Goal: Information Seeking & Learning: Compare options

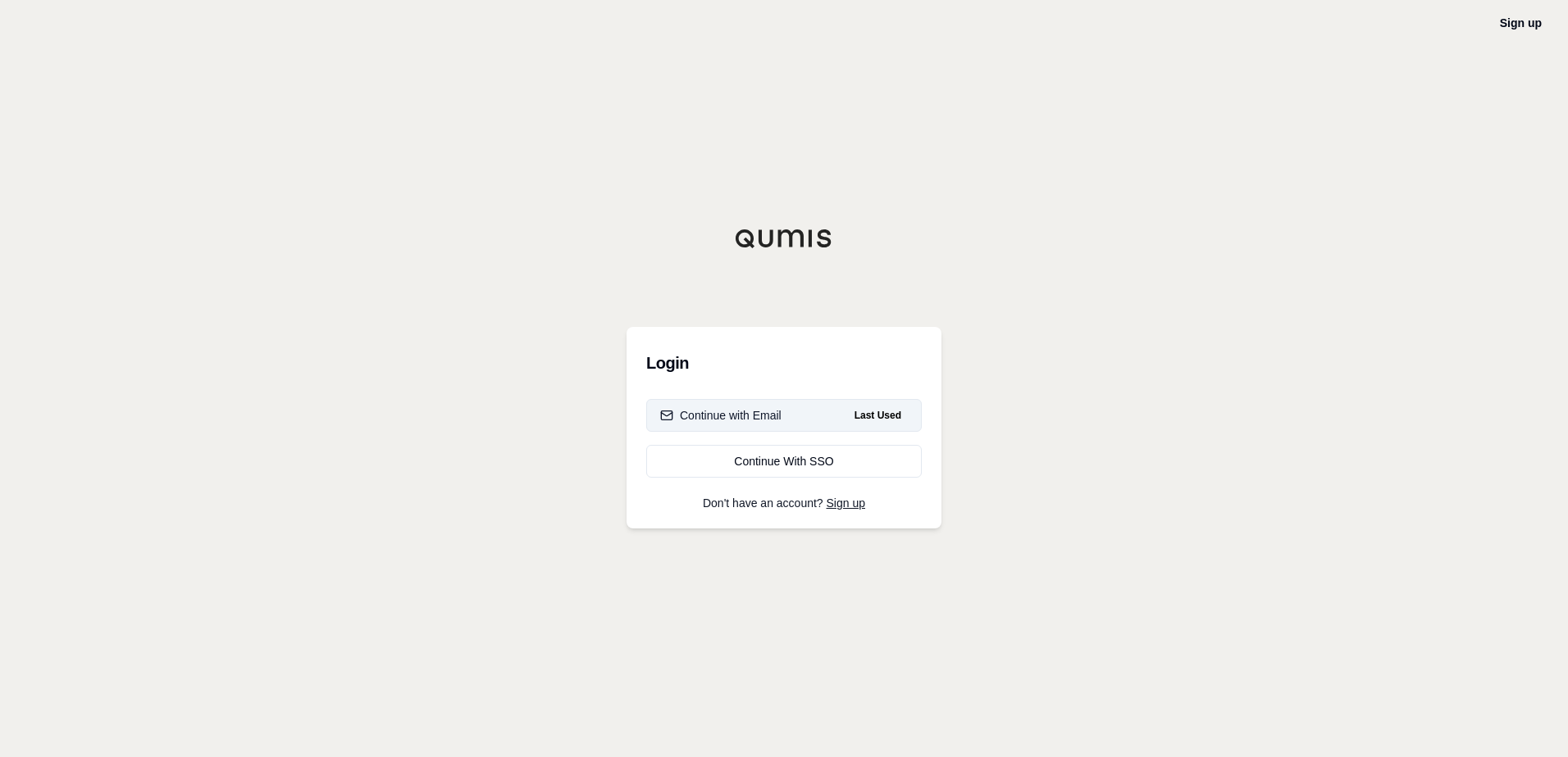
click at [796, 418] on button "Continue with Email Last Used" at bounding box center [784, 415] width 276 height 32
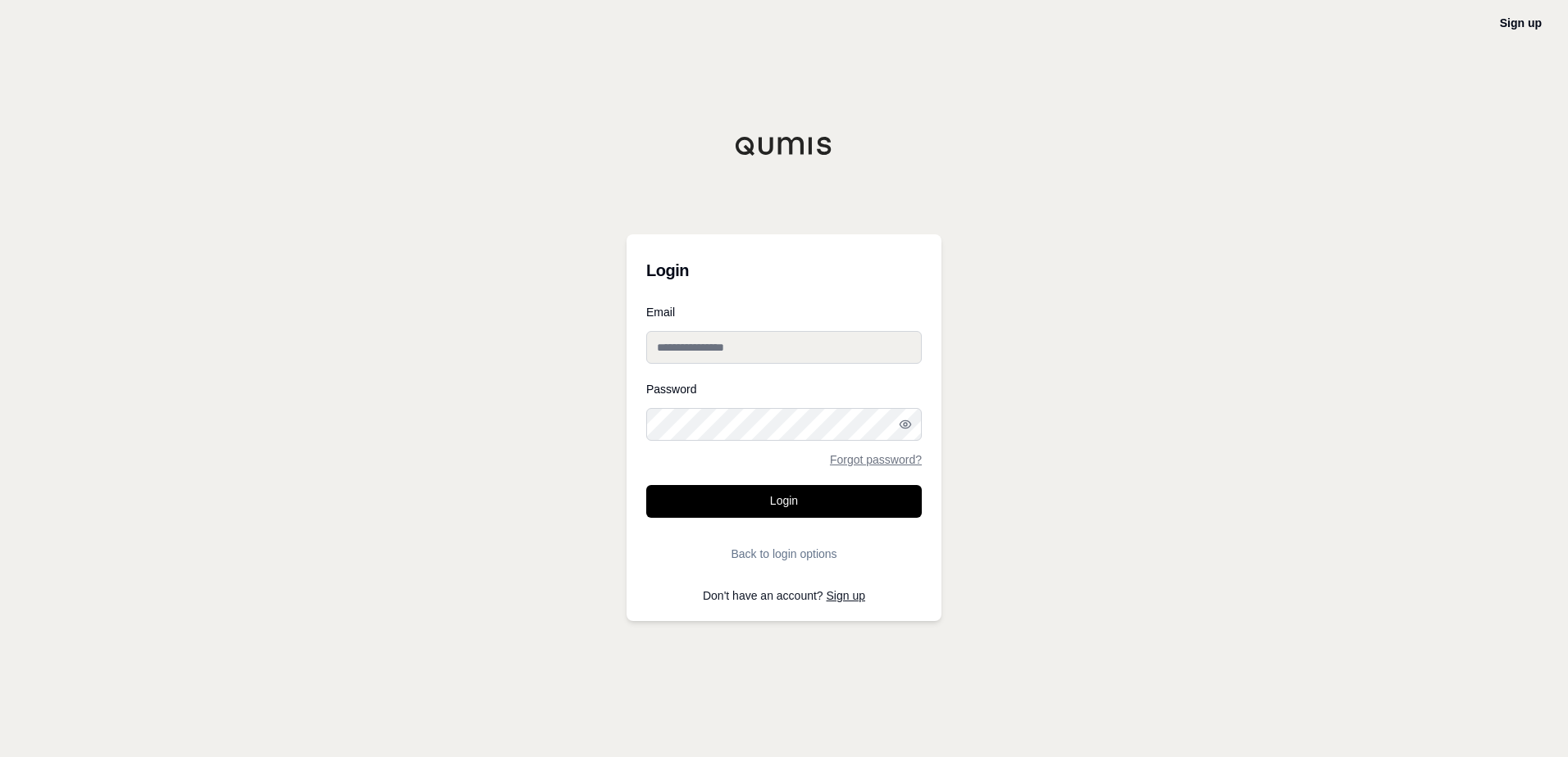
type input "**********"
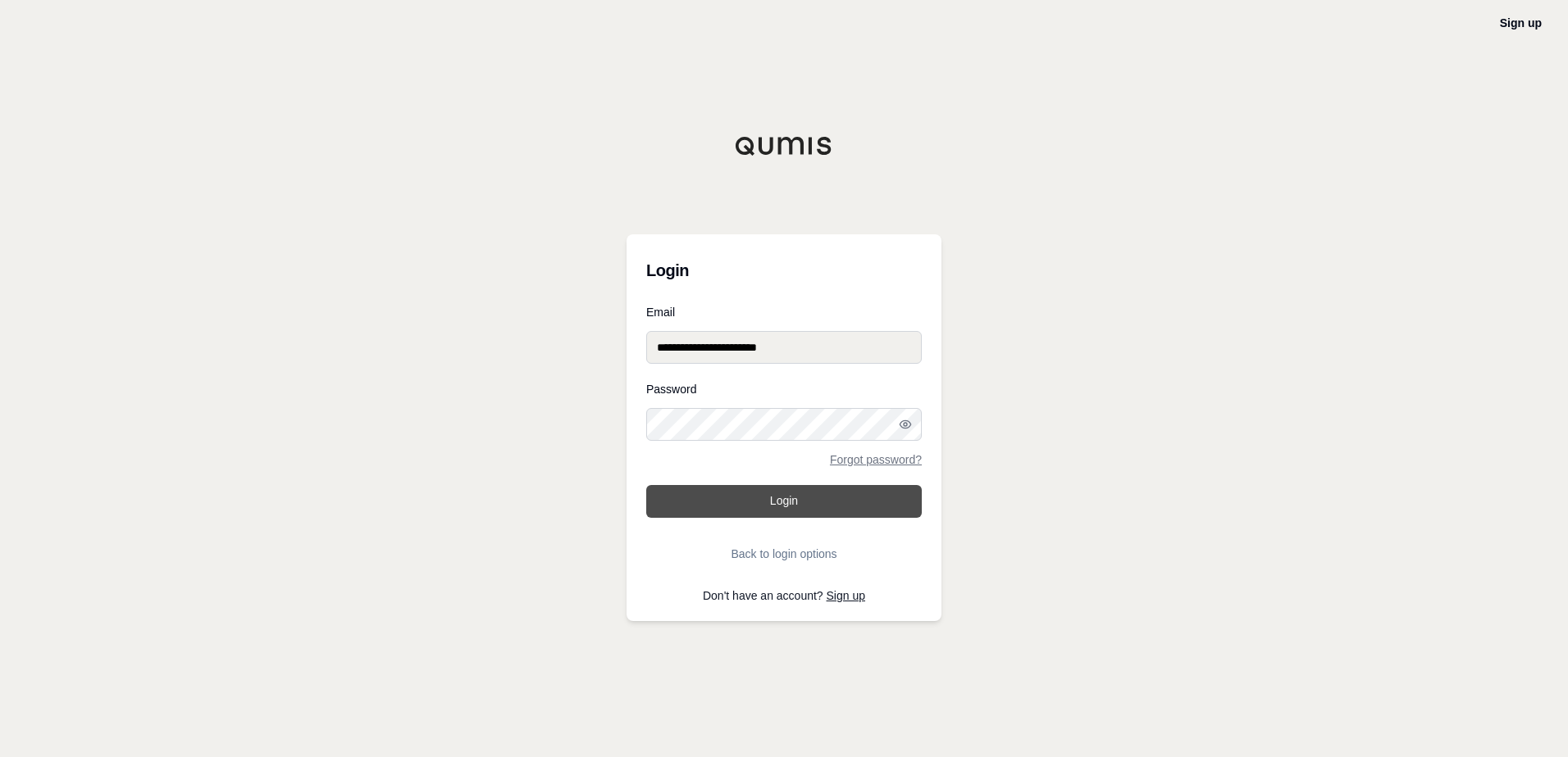
click at [793, 512] on button "Login" at bounding box center [784, 501] width 276 height 32
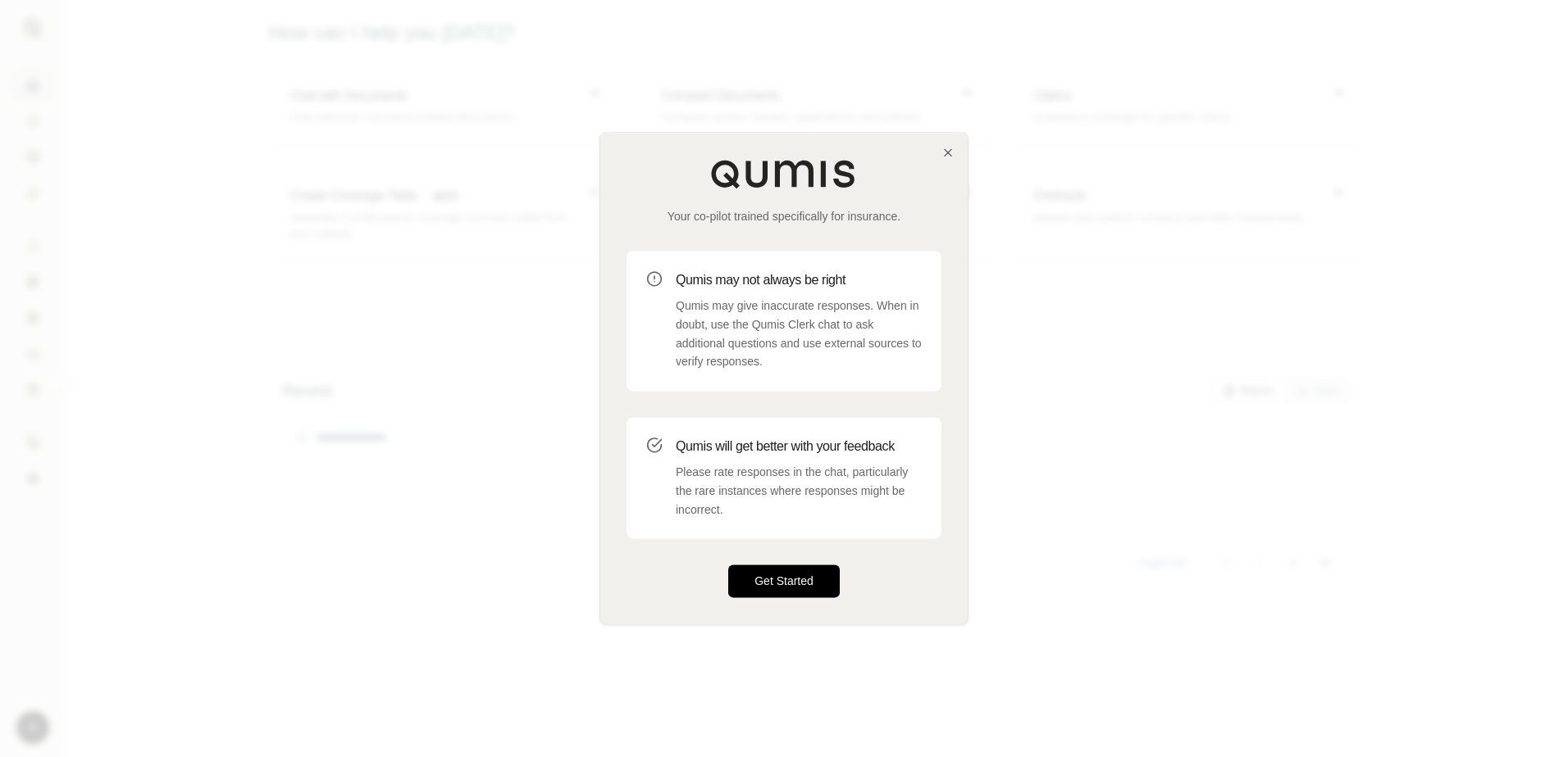
click at [815, 585] on button "Get Started" at bounding box center [784, 581] width 111 height 32
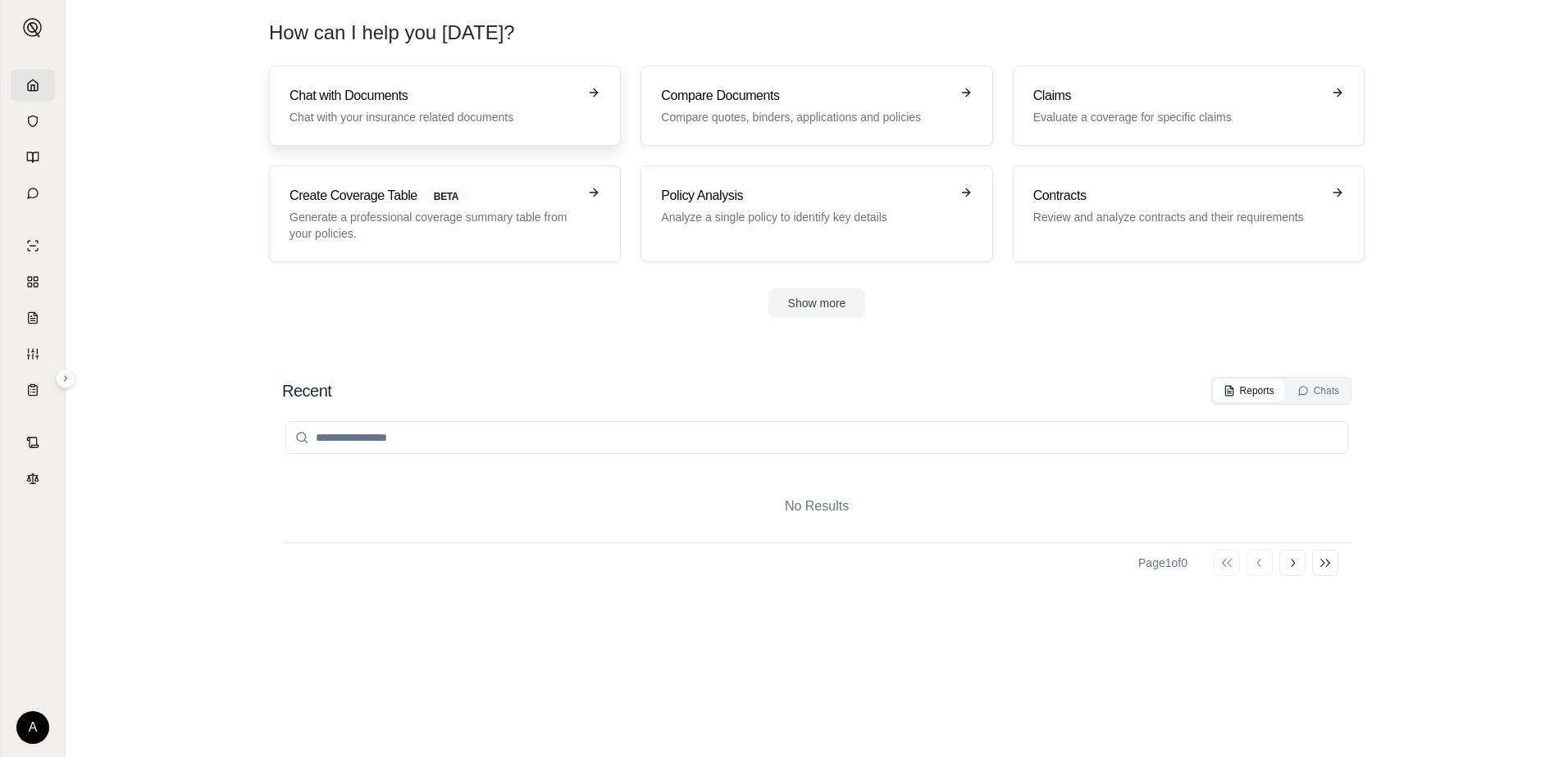
click at [503, 100] on h3 "Chat with Documents" at bounding box center [434, 96] width 288 height 20
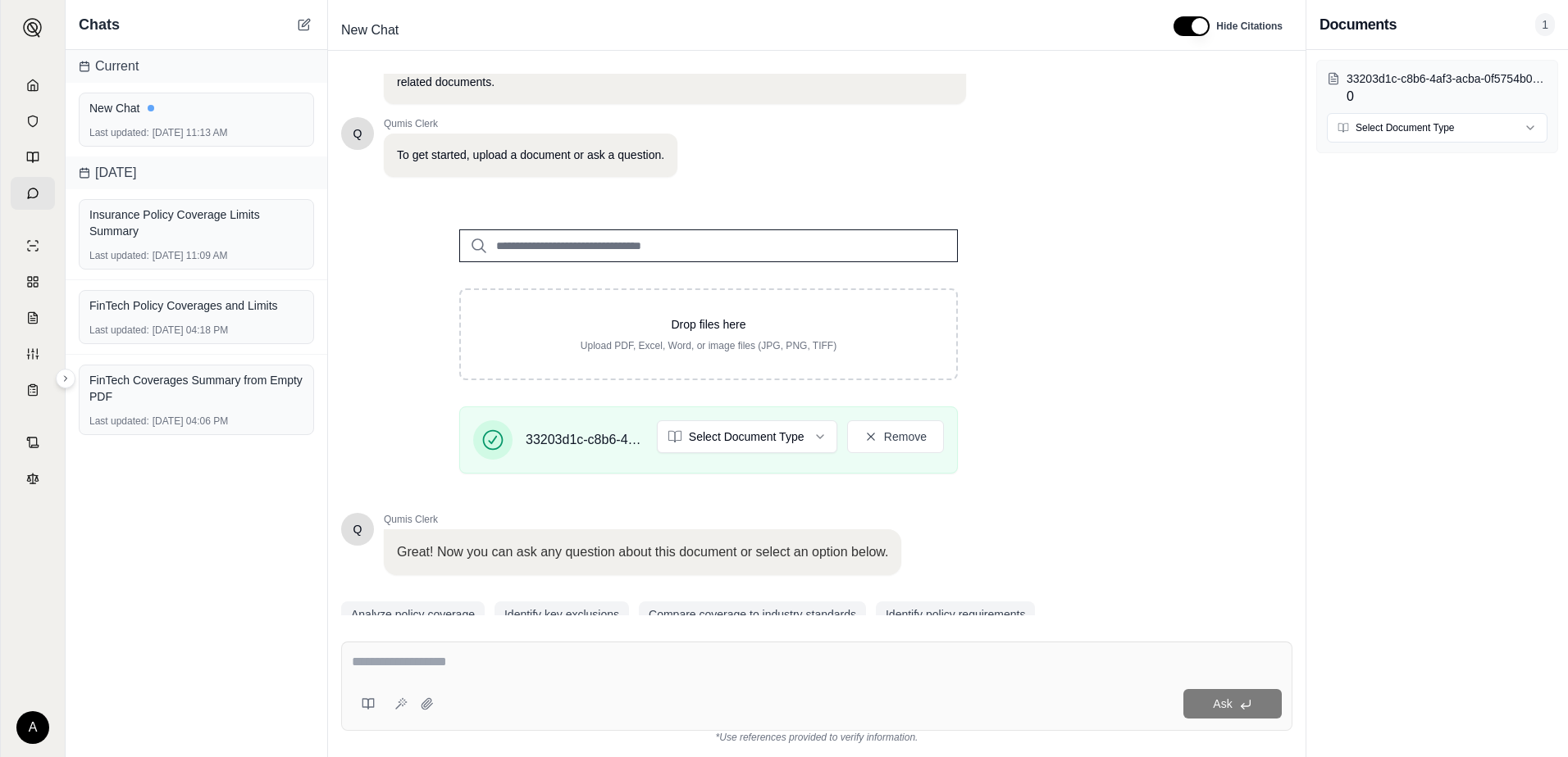
scroll to position [128, 0]
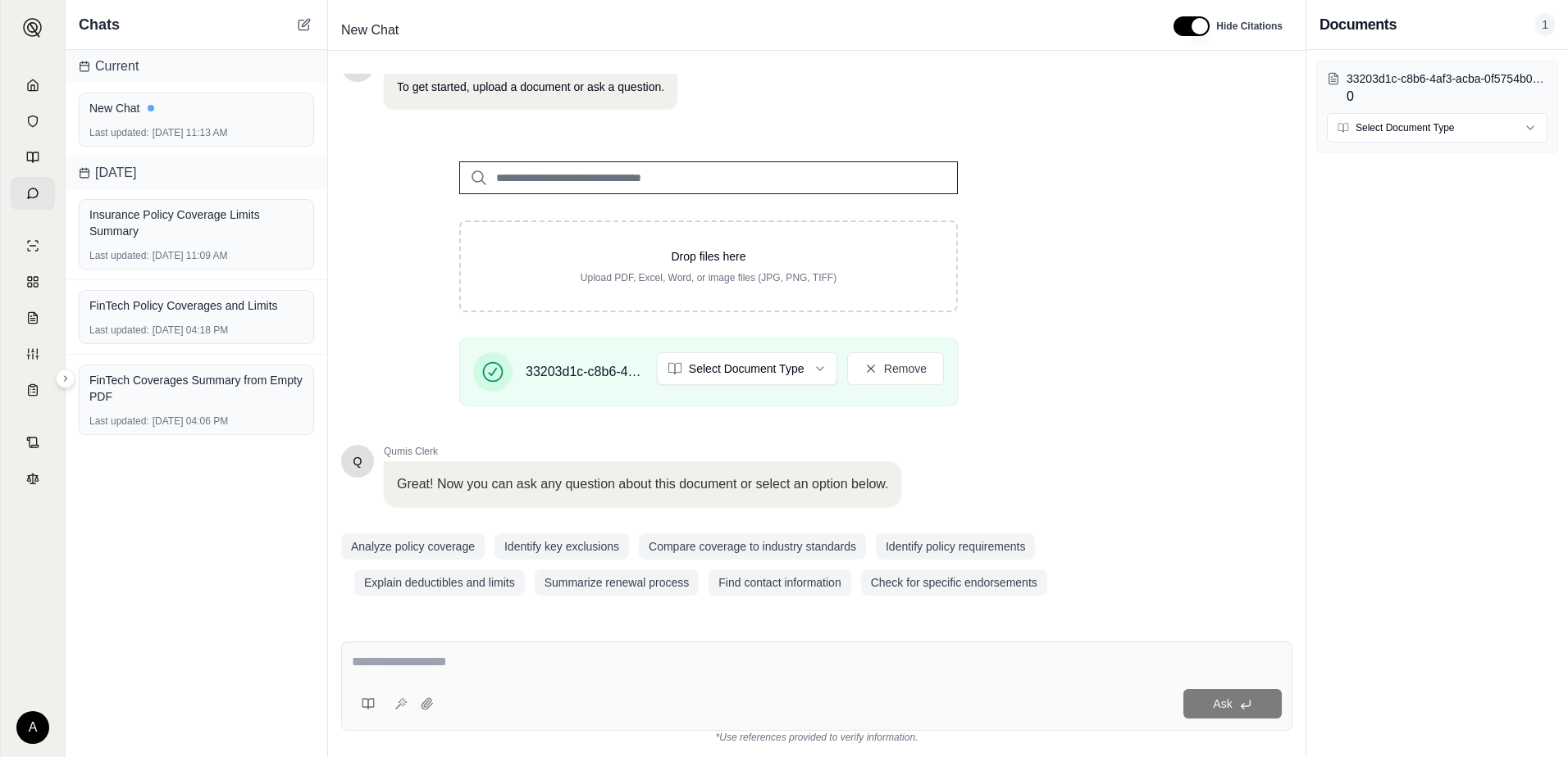
click at [502, 672] on textarea at bounding box center [817, 662] width 930 height 20
click at [442, 549] on button "Analyze policy coverage" at bounding box center [413, 547] width 144 height 27
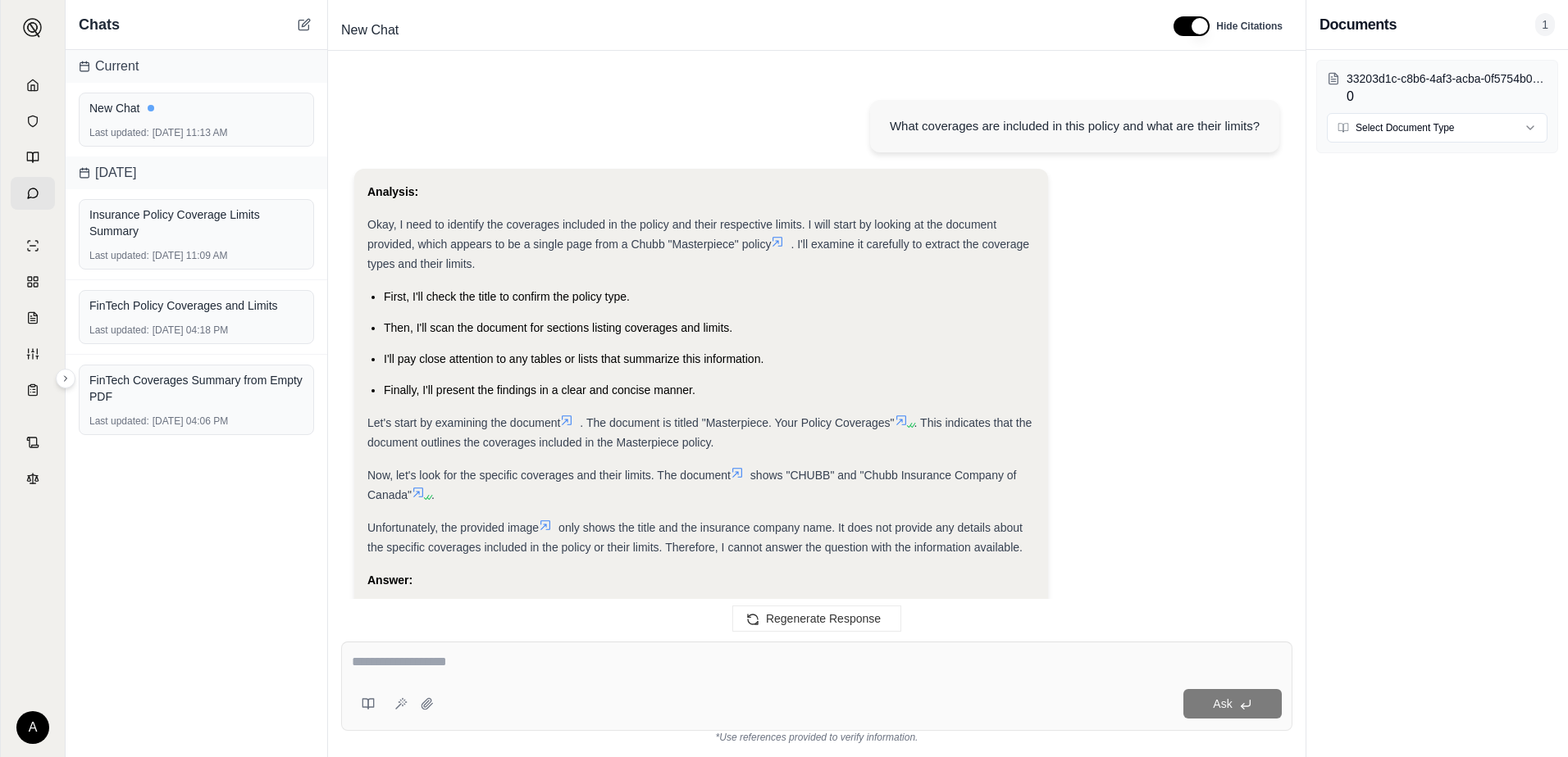
scroll to position [145, 0]
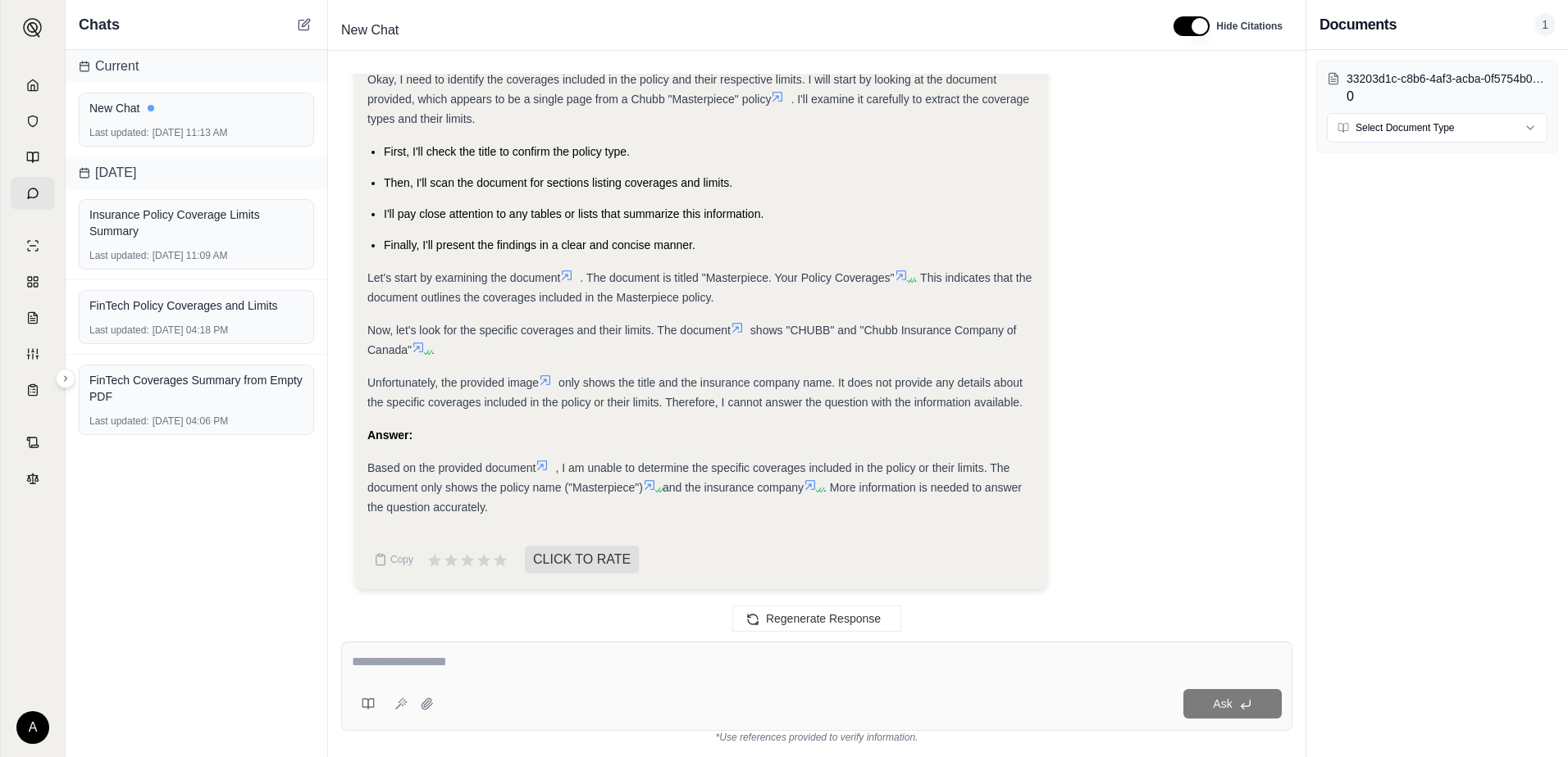
click at [523, 666] on textarea at bounding box center [817, 662] width 930 height 20
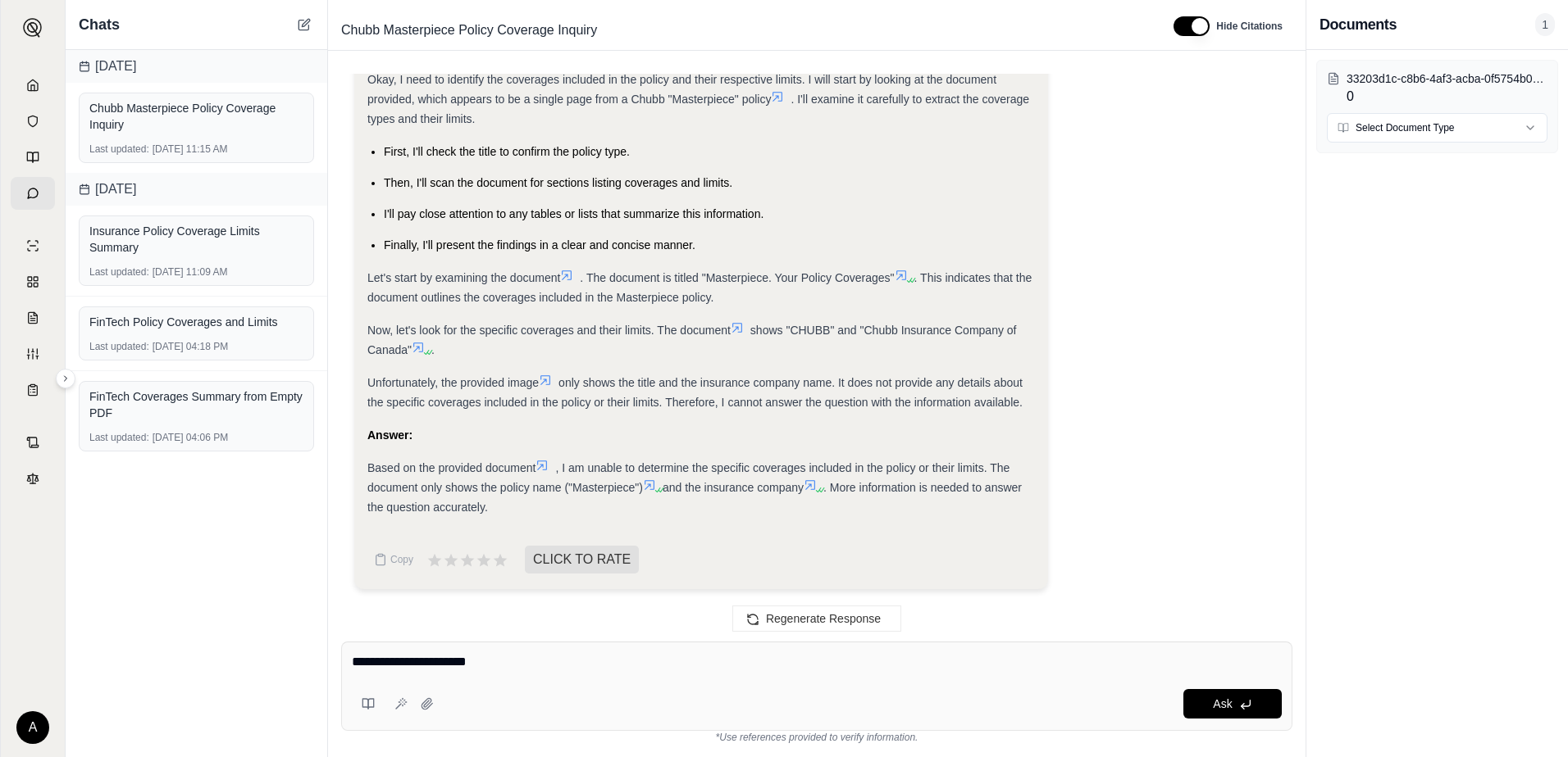
type textarea "**********"
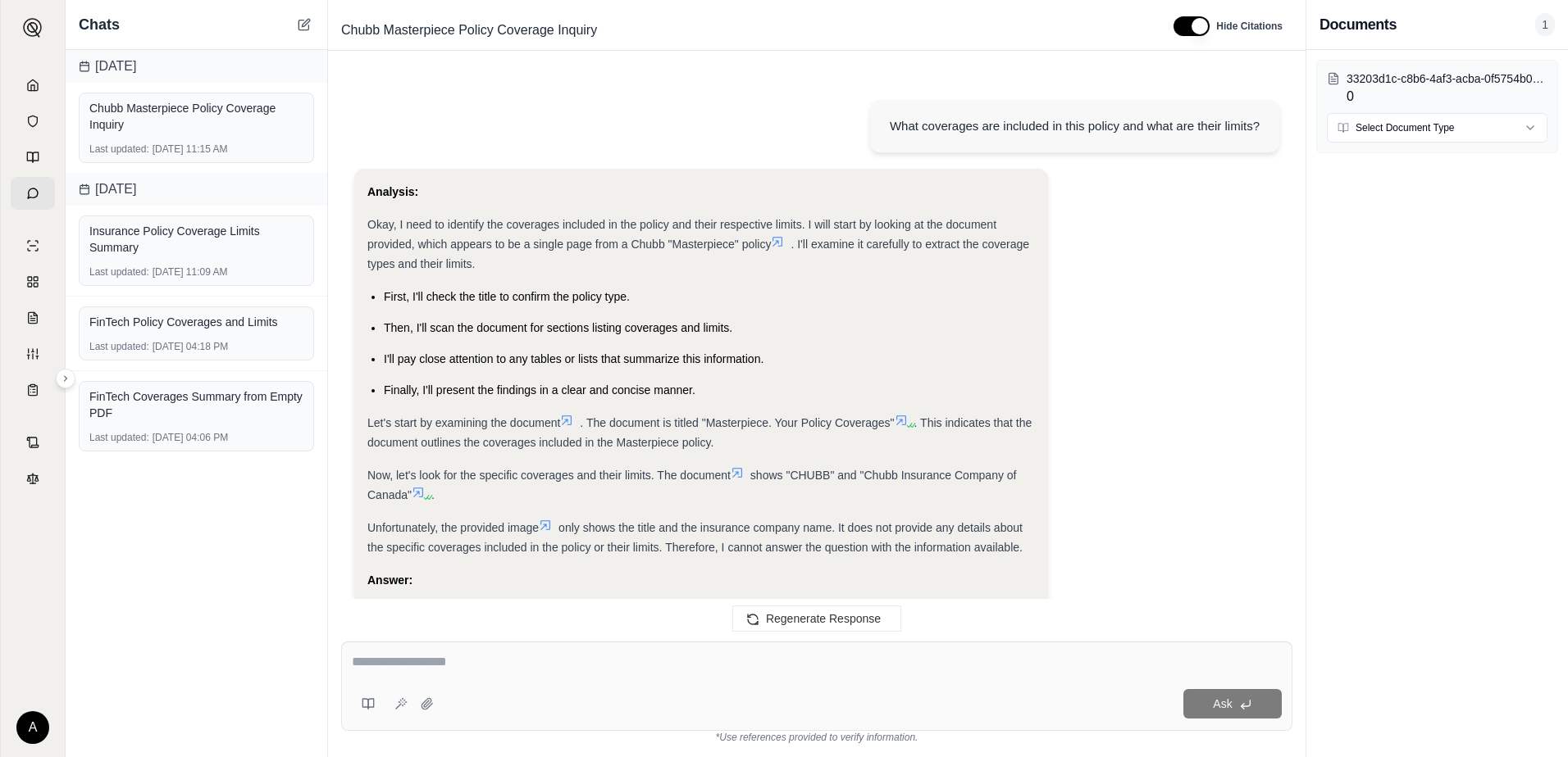
scroll to position [694, 0]
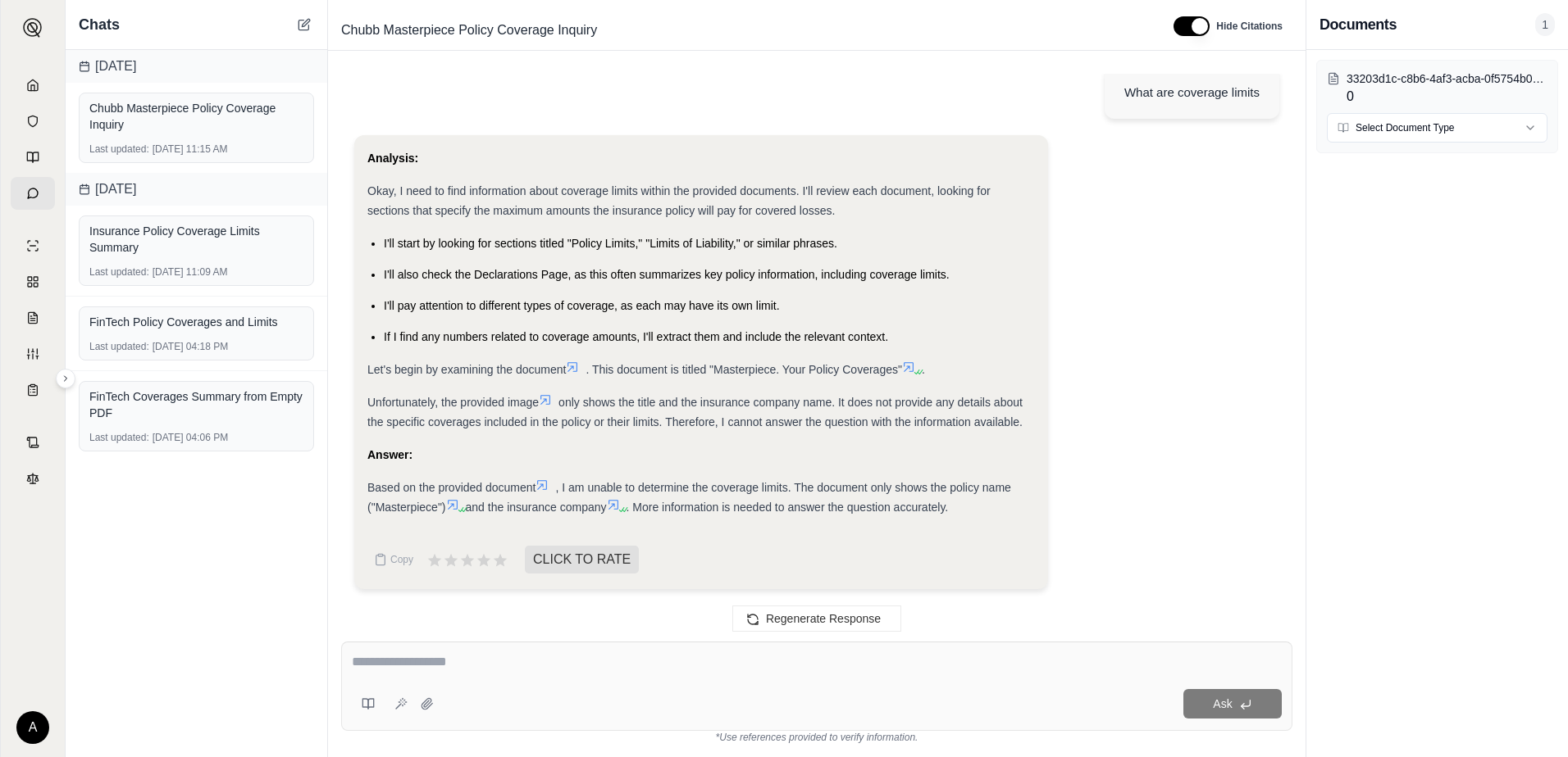
click at [542, 486] on icon at bounding box center [542, 486] width 13 height 13
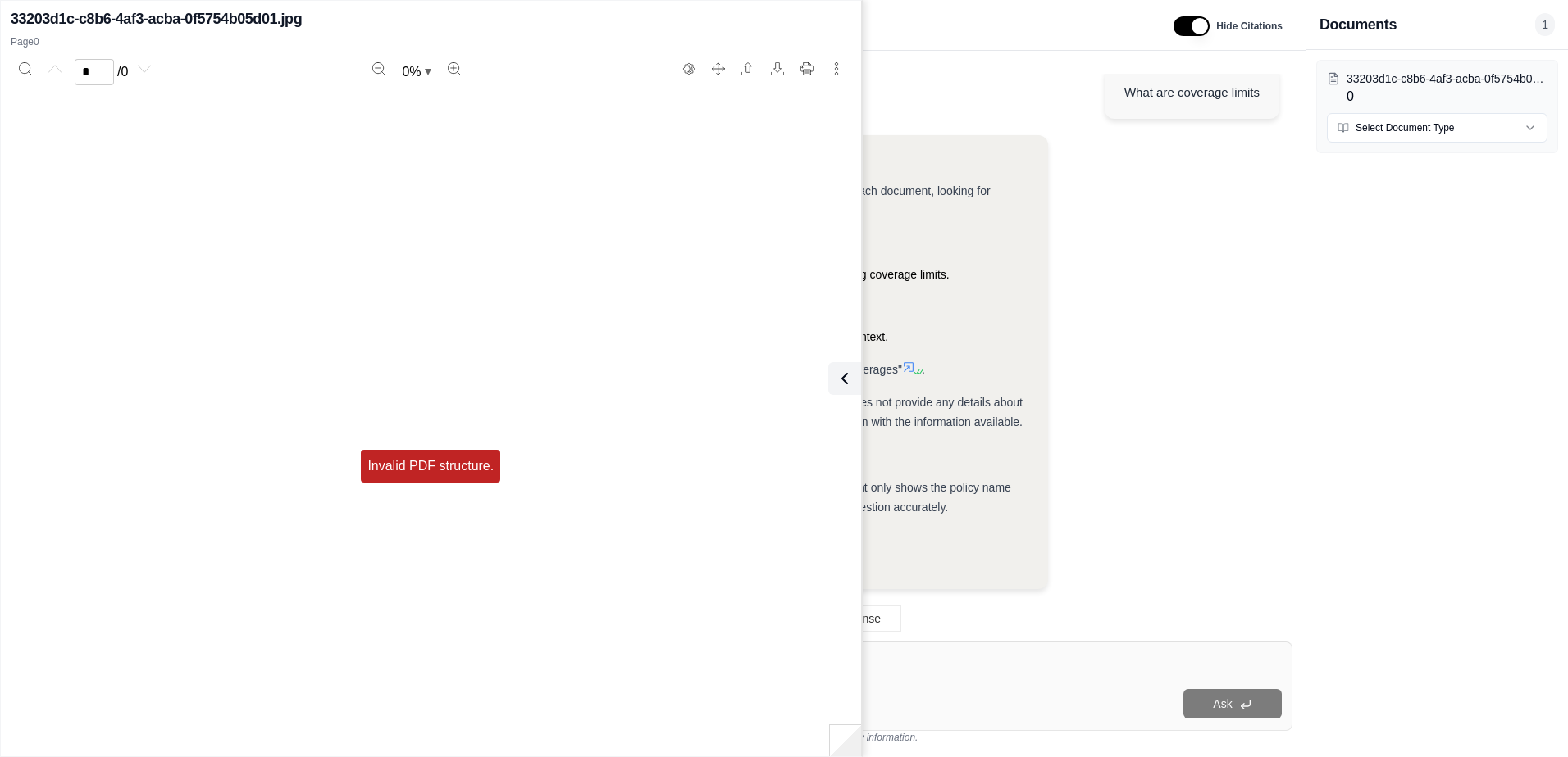
click at [1249, 330] on div "Analysis: Okay, I need to find information about coverage limits within the pro…" at bounding box center [817, 369] width 925 height 467
click at [1360, 343] on div "33203d1c-c8b6-4af3-acba-0f5754b05d01.jpg 0 Select Document Type" at bounding box center [1437, 403] width 262 height 707
click at [840, 382] on icon at bounding box center [841, 378] width 20 height 20
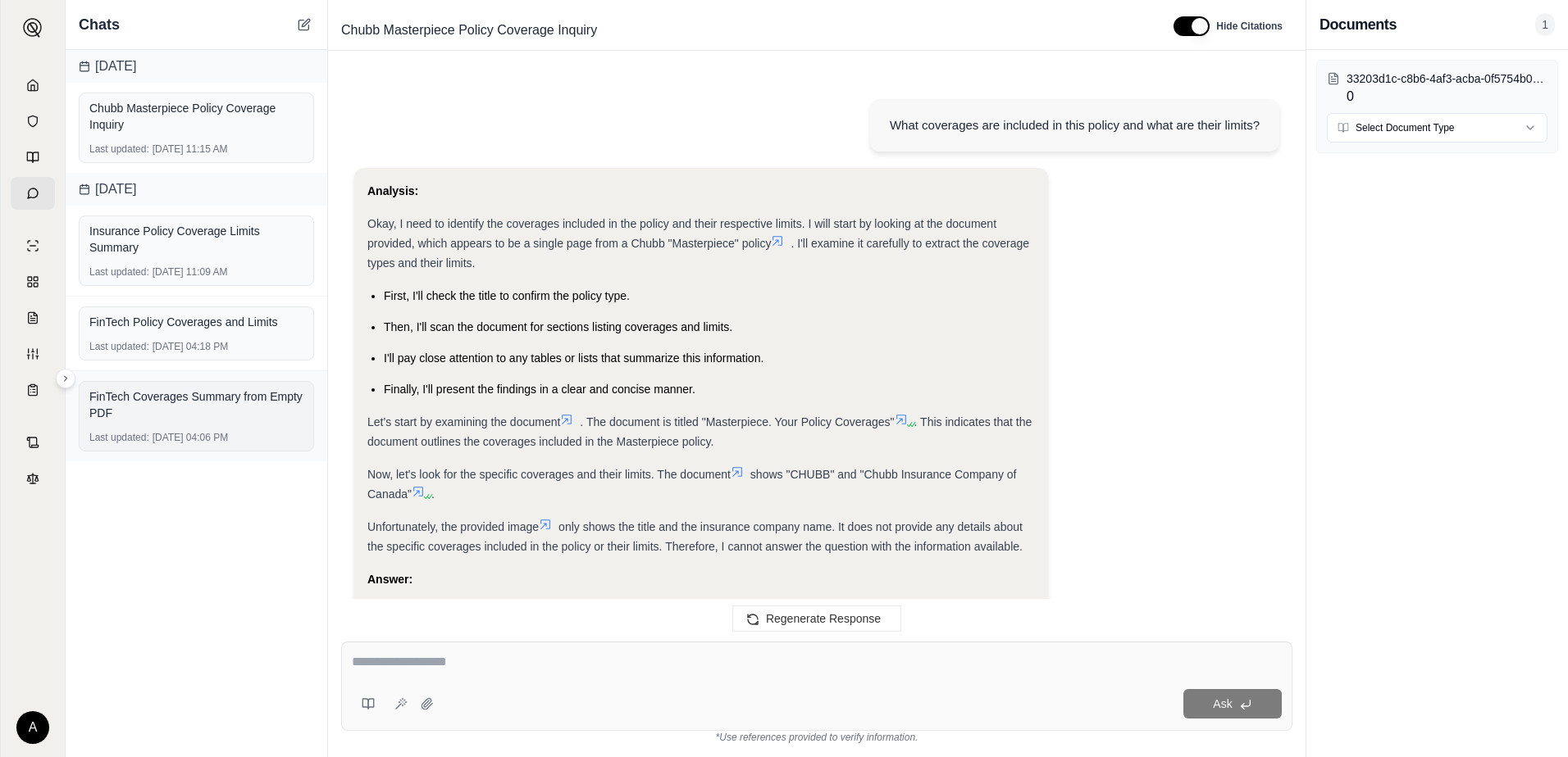
scroll to position [0, 0]
click at [199, 131] on div "Chubb Masterpiece Policy Coverage Inquiry" at bounding box center [197, 115] width 214 height 32
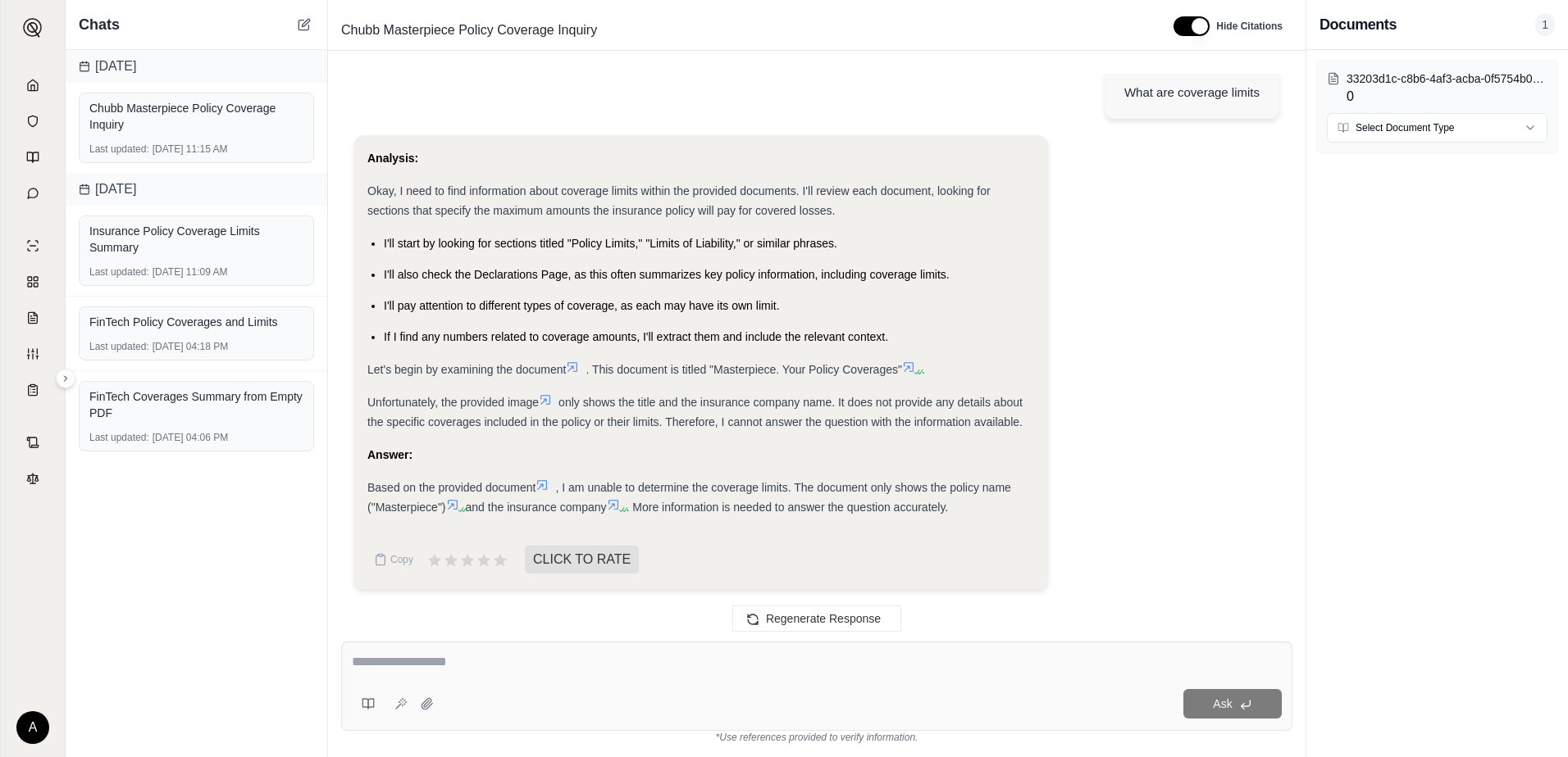
click at [493, 681] on div "Ask" at bounding box center [816, 686] width 951 height 90
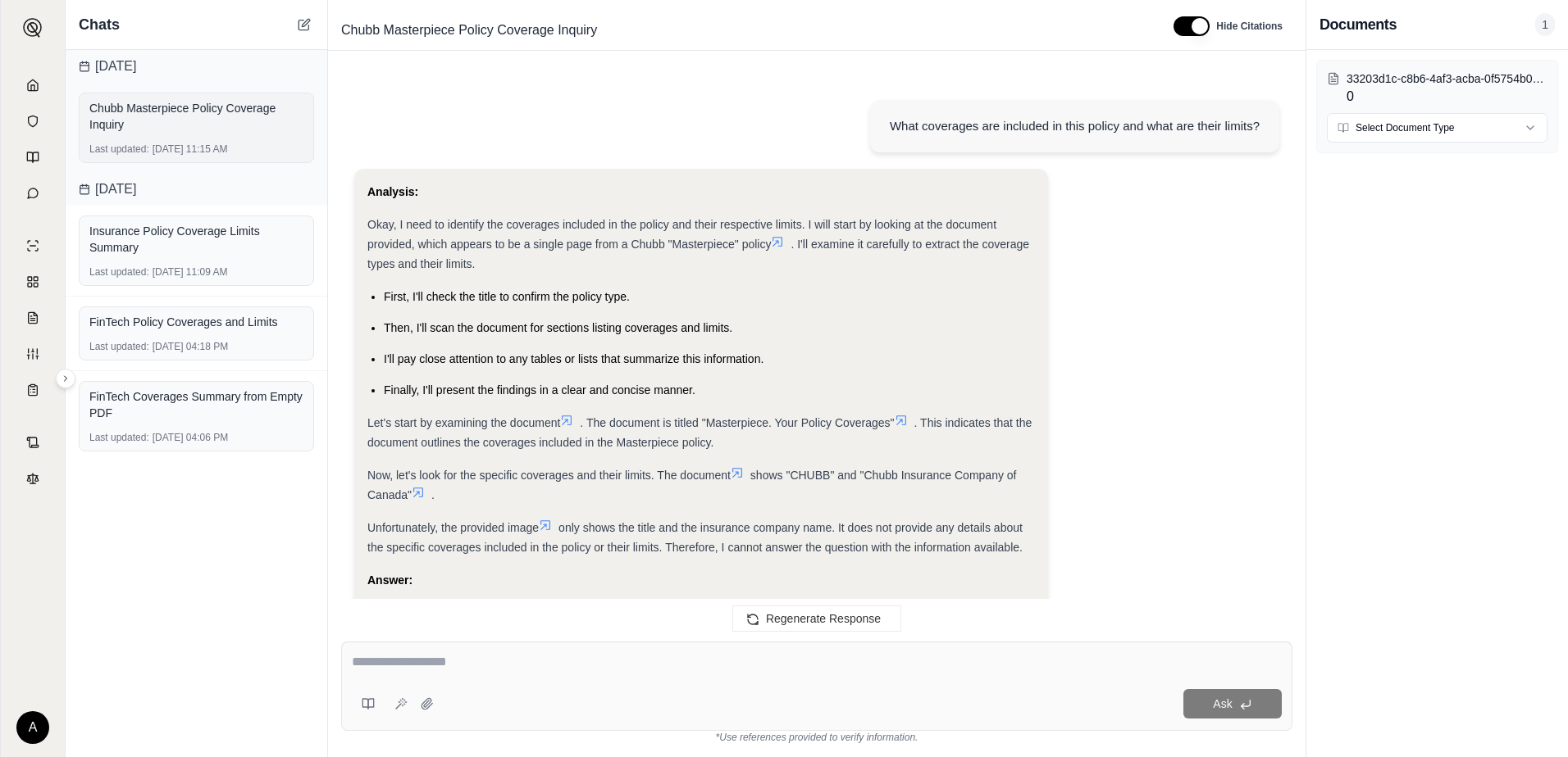
click at [238, 126] on div "Chubb Masterpiece Policy Coverage Inquiry" at bounding box center [197, 115] width 214 height 32
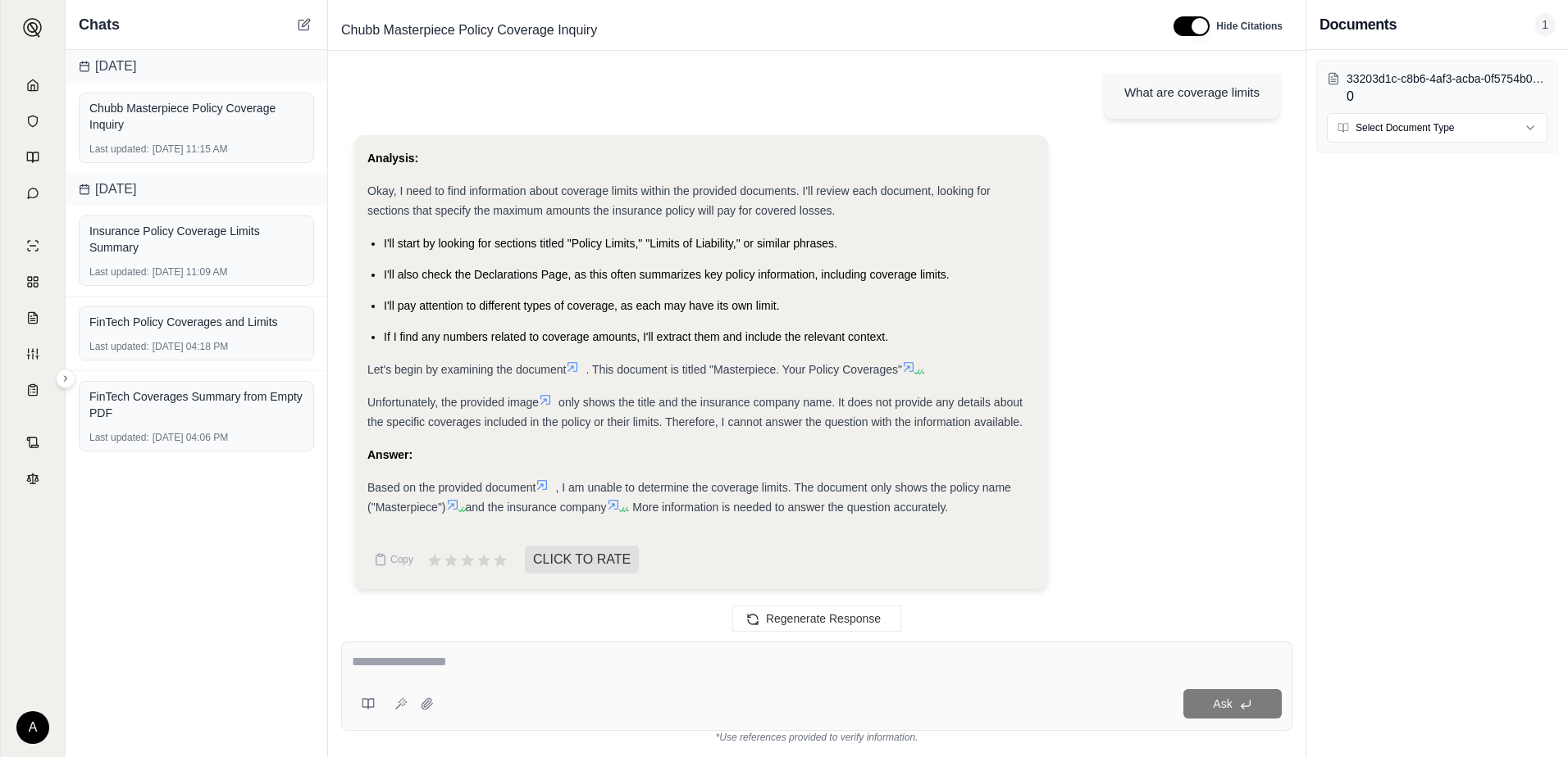
click at [481, 657] on textarea at bounding box center [817, 662] width 930 height 20
type textarea "**********"
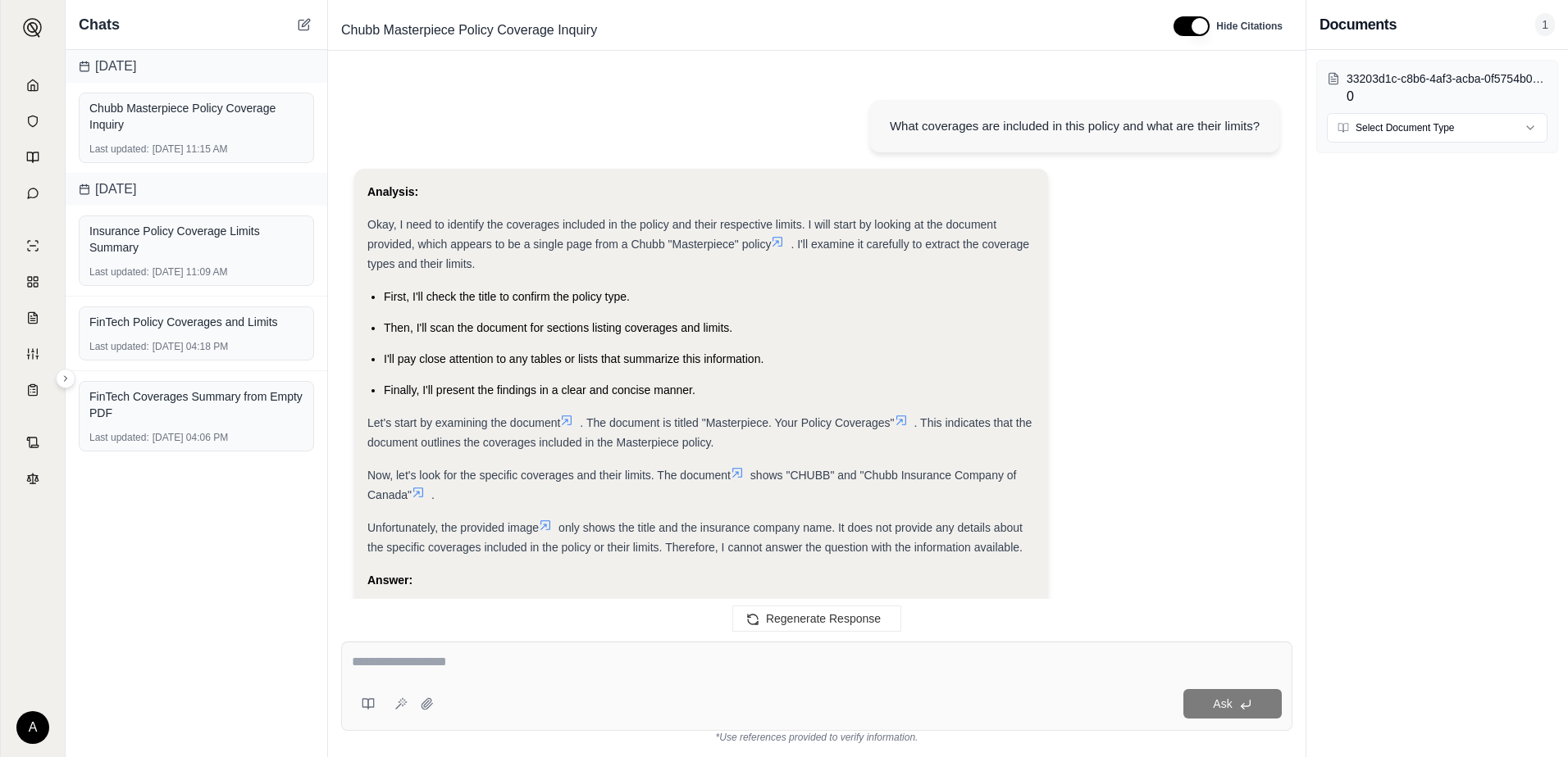
scroll to position [1243, 0]
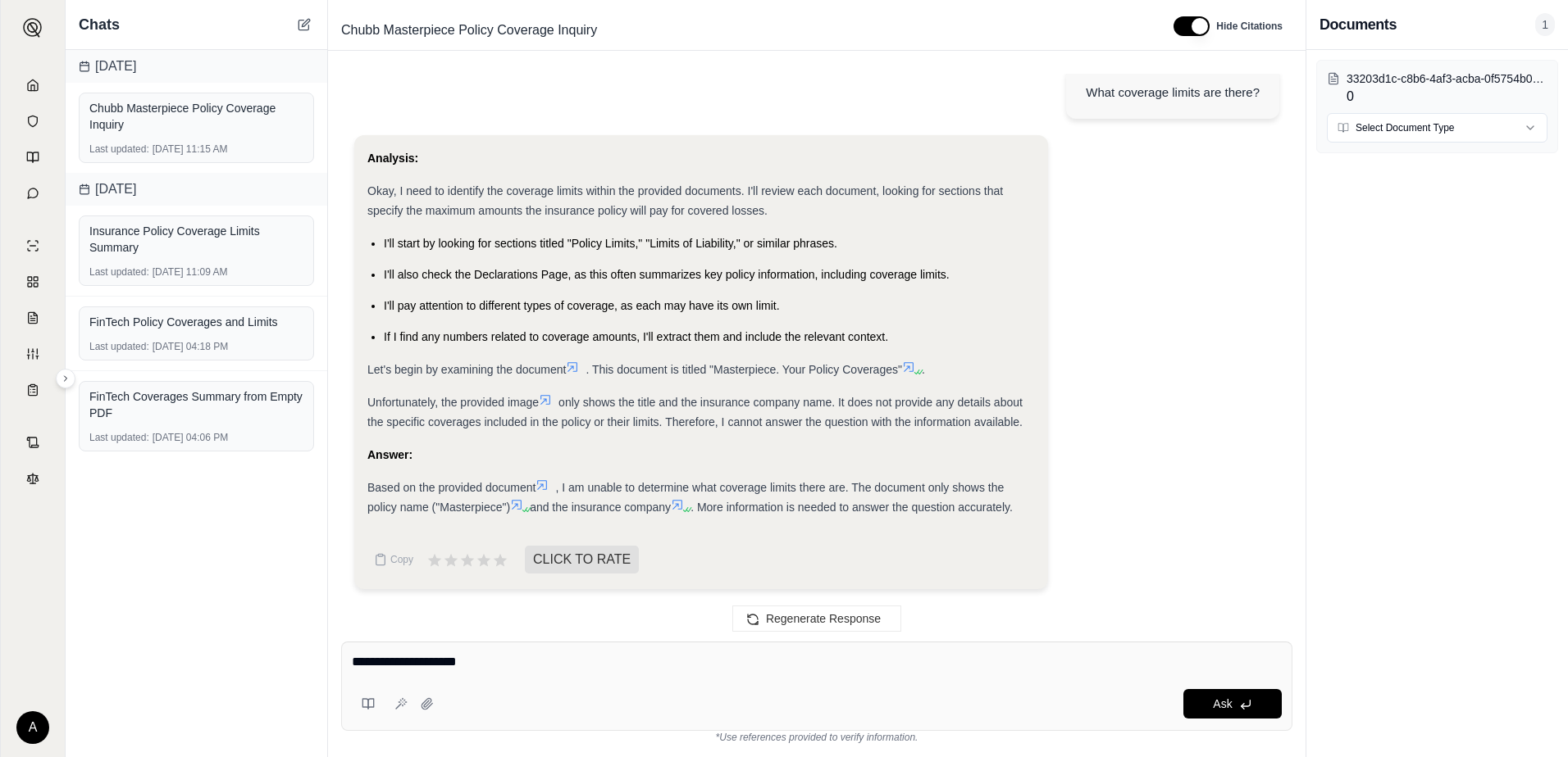
type textarea "**********"
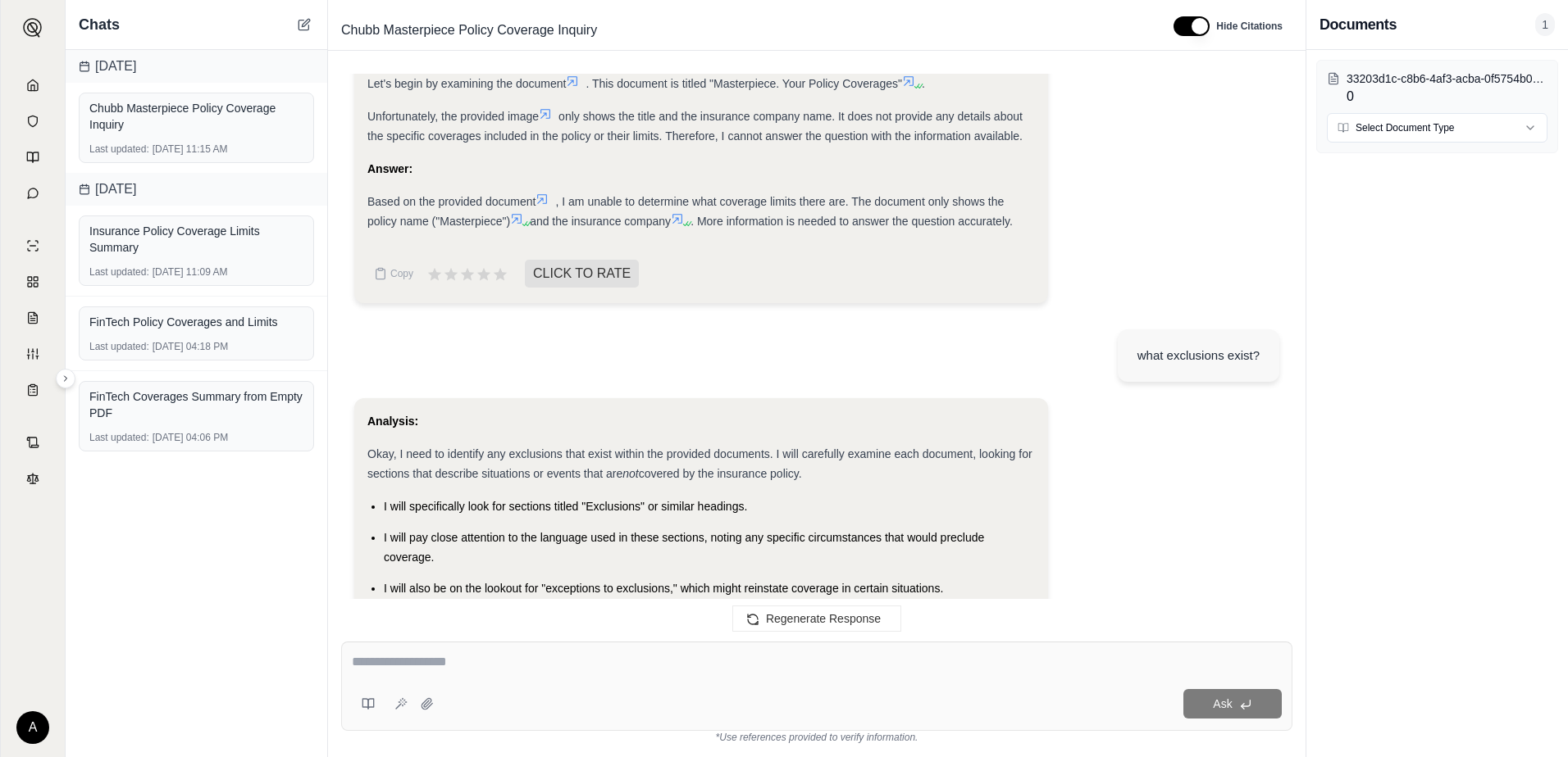
scroll to position [1207, 0]
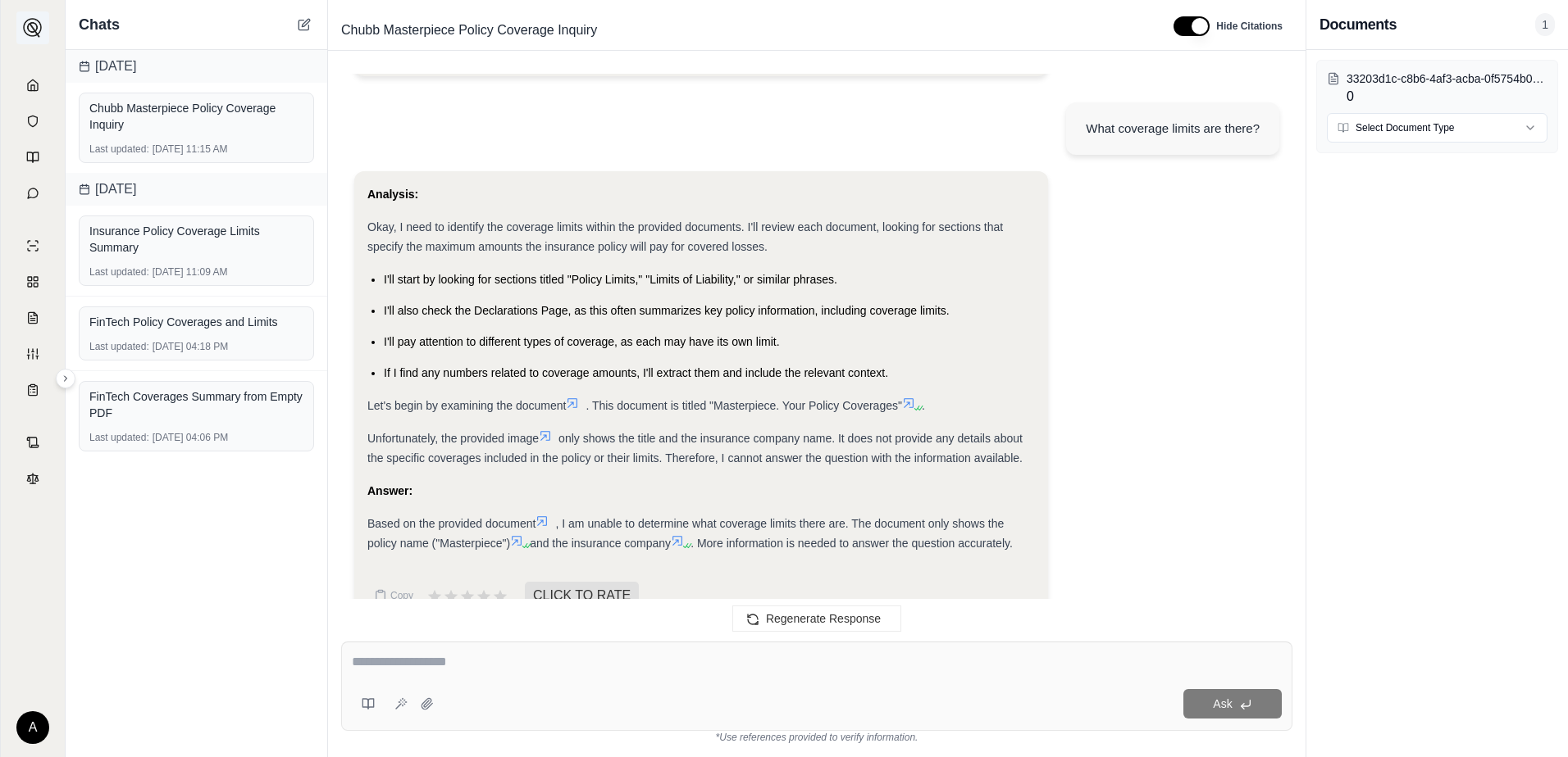
click at [32, 26] on img at bounding box center [33, 28] width 20 height 20
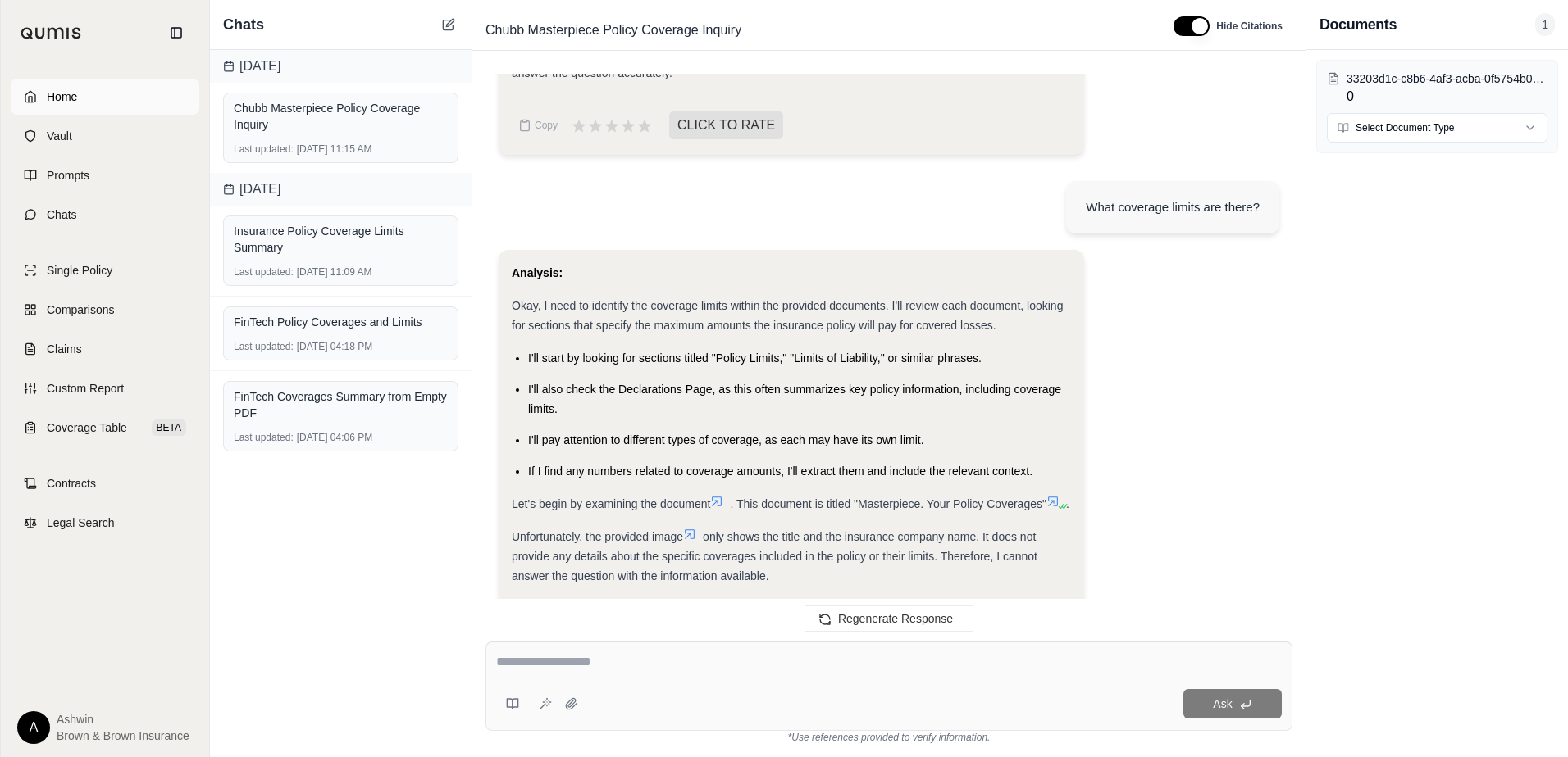
click at [41, 95] on link "Home" at bounding box center [105, 96] width 189 height 36
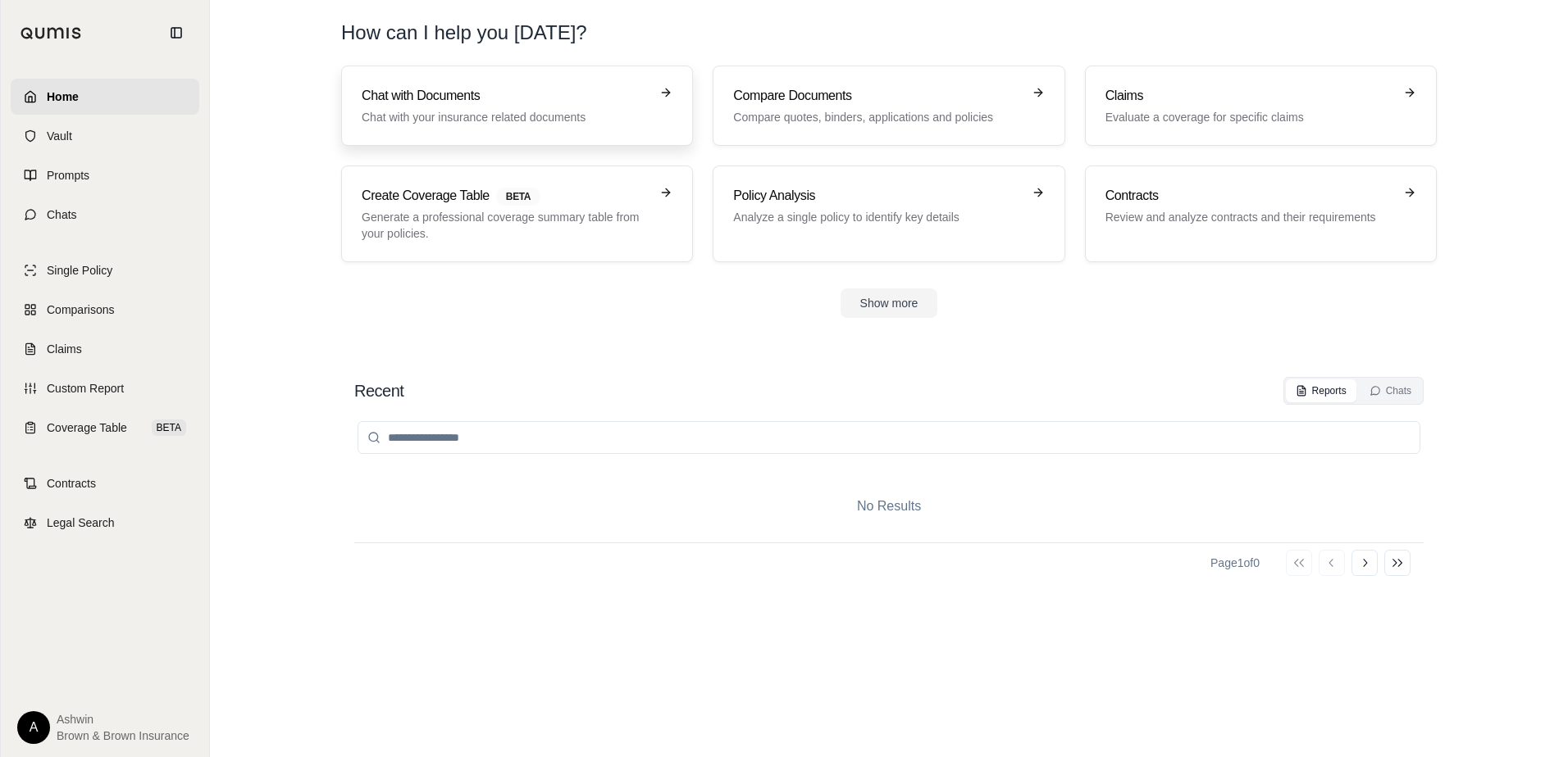
click at [473, 105] on div "Chat with Documents Chat with your insurance related documents" at bounding box center [505, 105] width 288 height 39
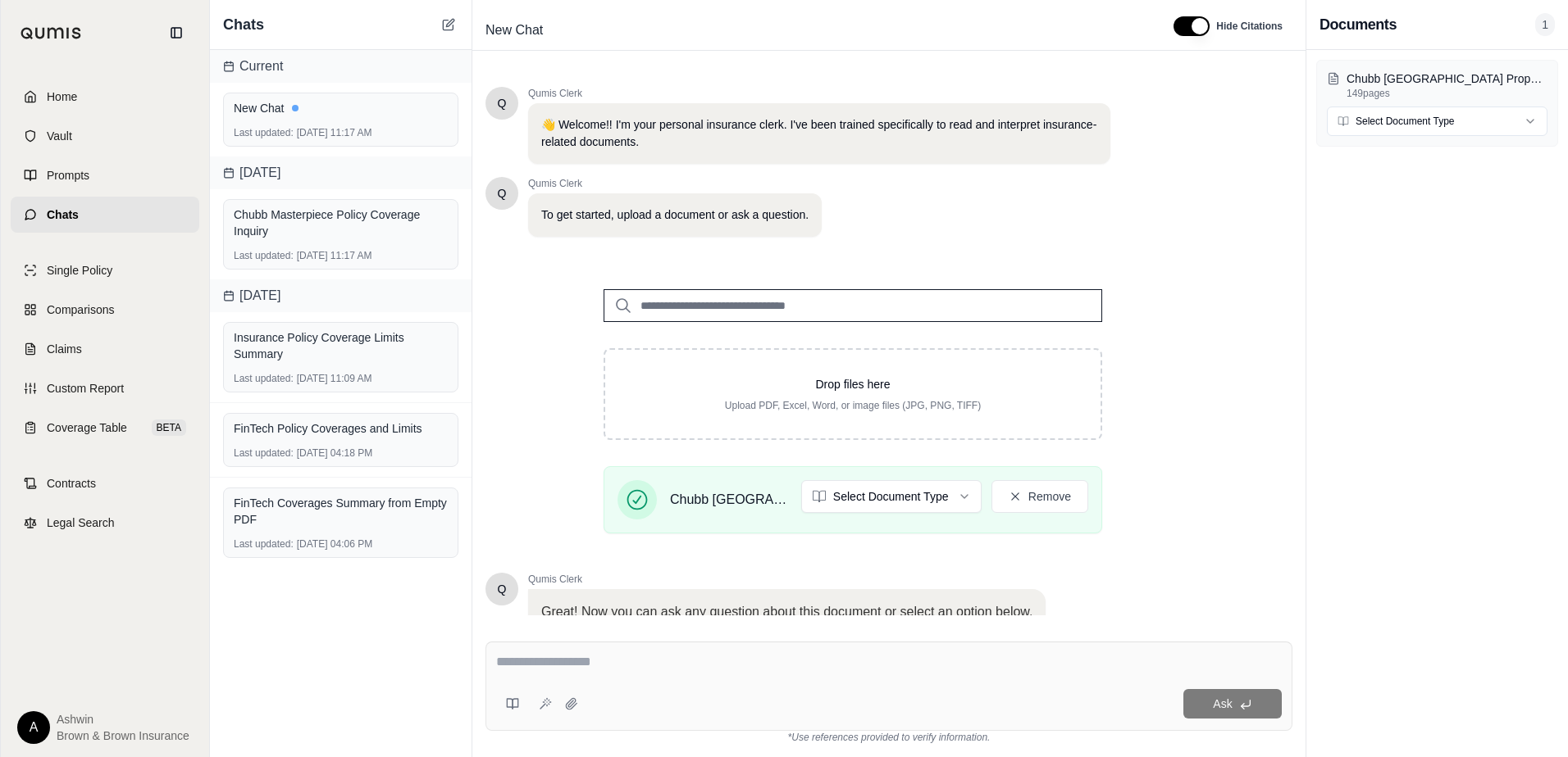
scroll to position [128, 0]
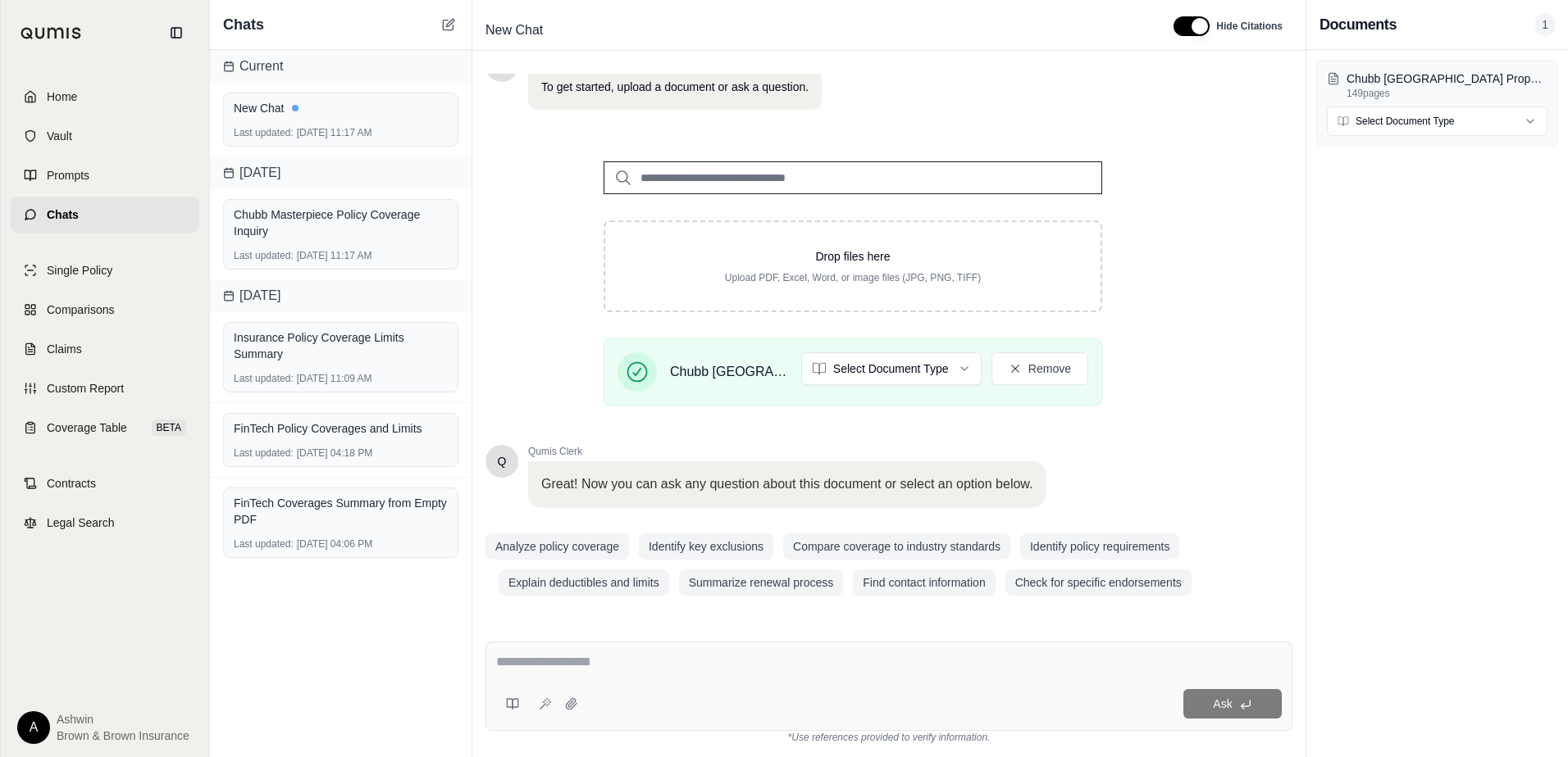
click at [731, 653] on textarea at bounding box center [889, 662] width 786 height 20
click at [594, 550] on button "Analyze policy coverage" at bounding box center [557, 547] width 144 height 27
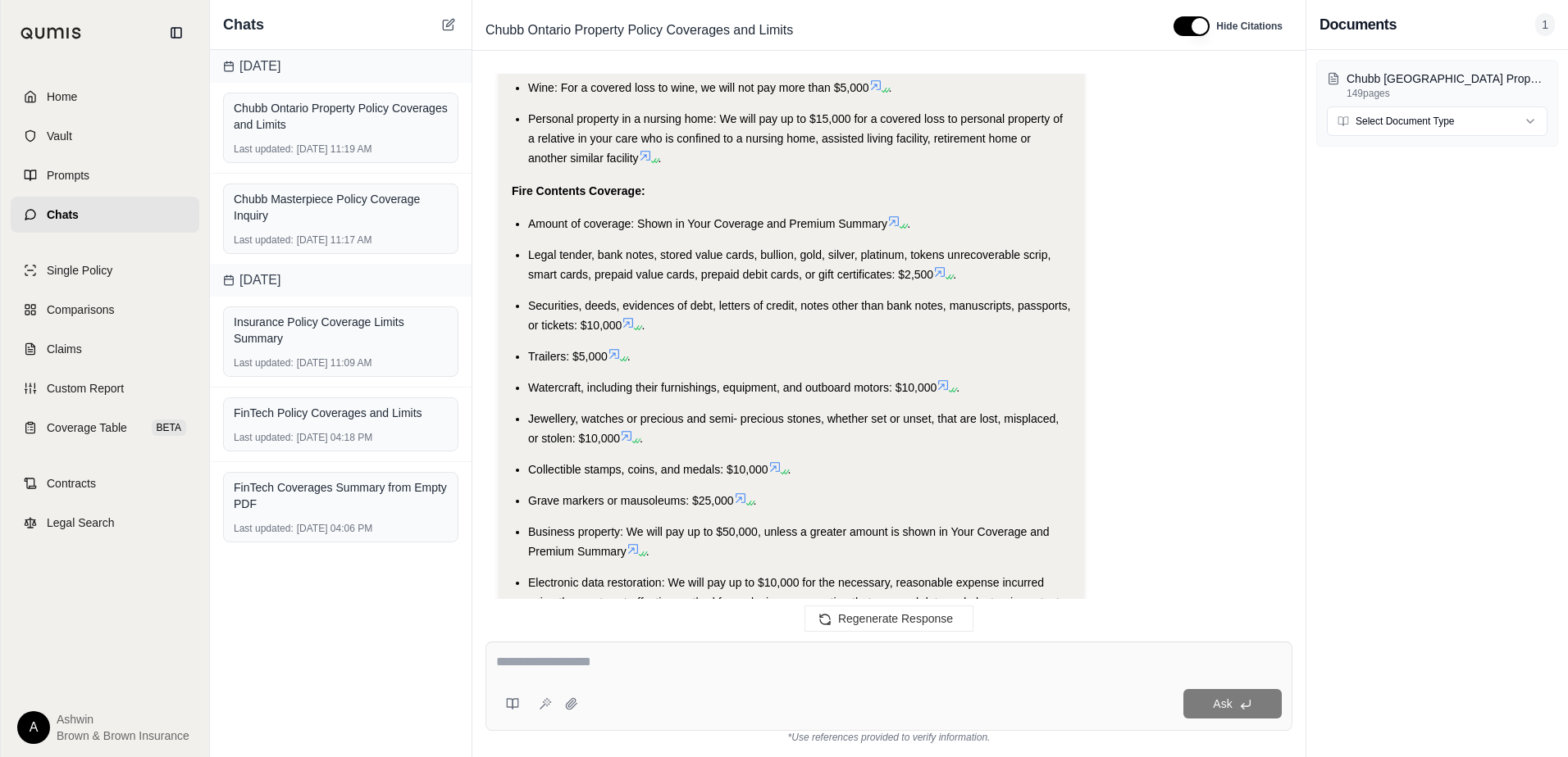
scroll to position [7072, 0]
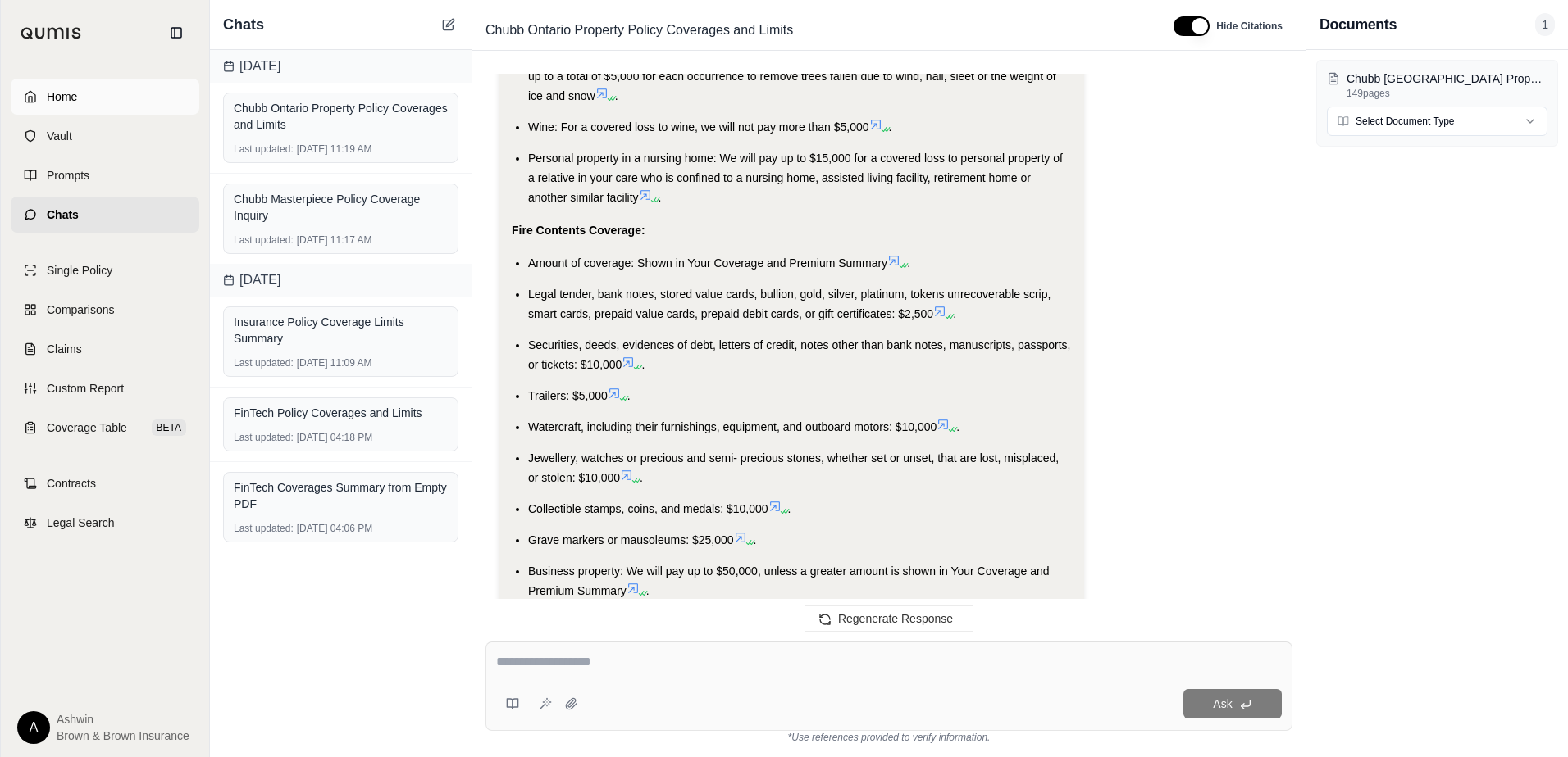
click at [73, 104] on span "Home" at bounding box center [61, 97] width 31 height 17
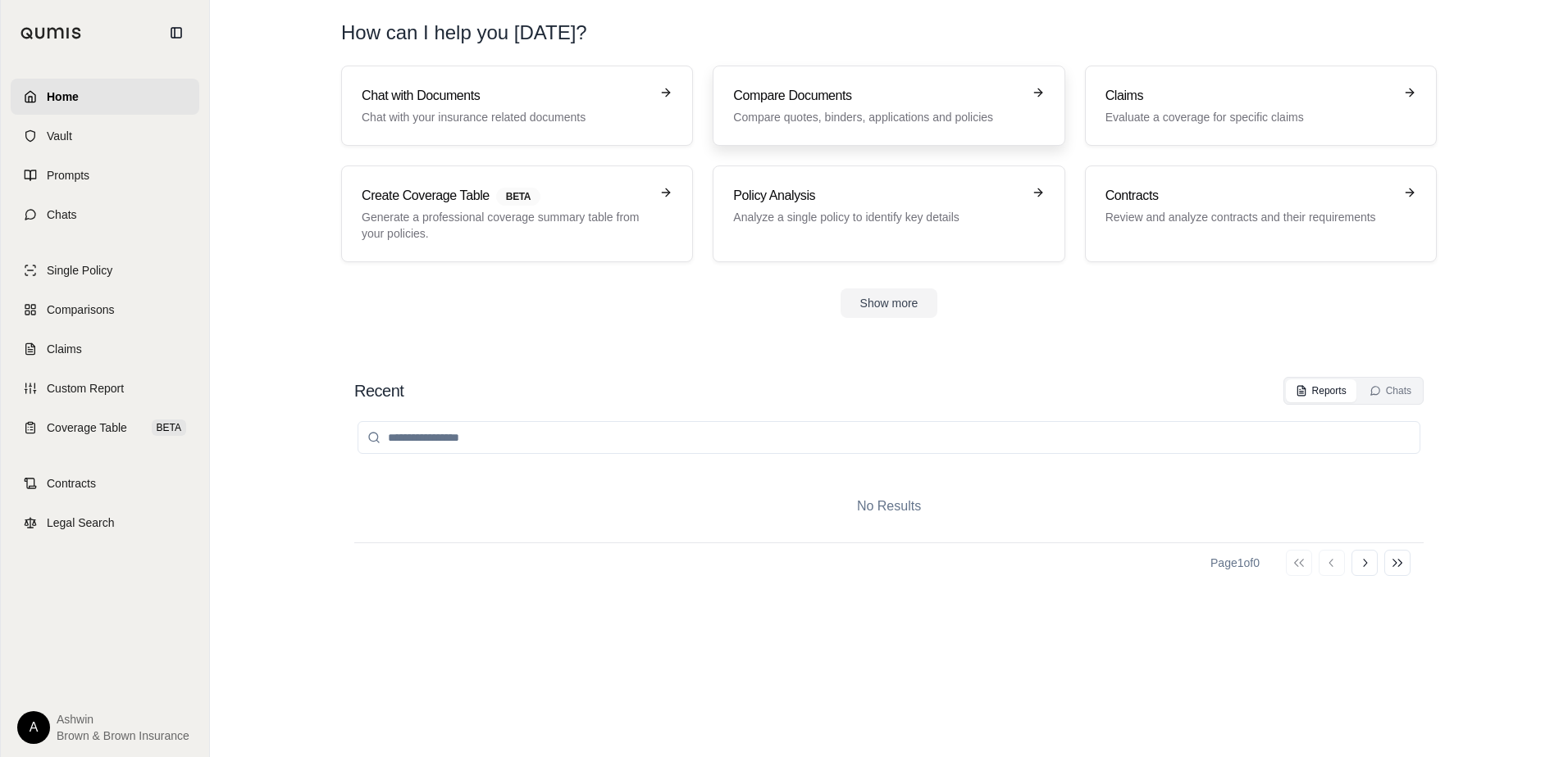
click at [853, 121] on p "Compare quotes, binders, applications and policies" at bounding box center [877, 117] width 288 height 17
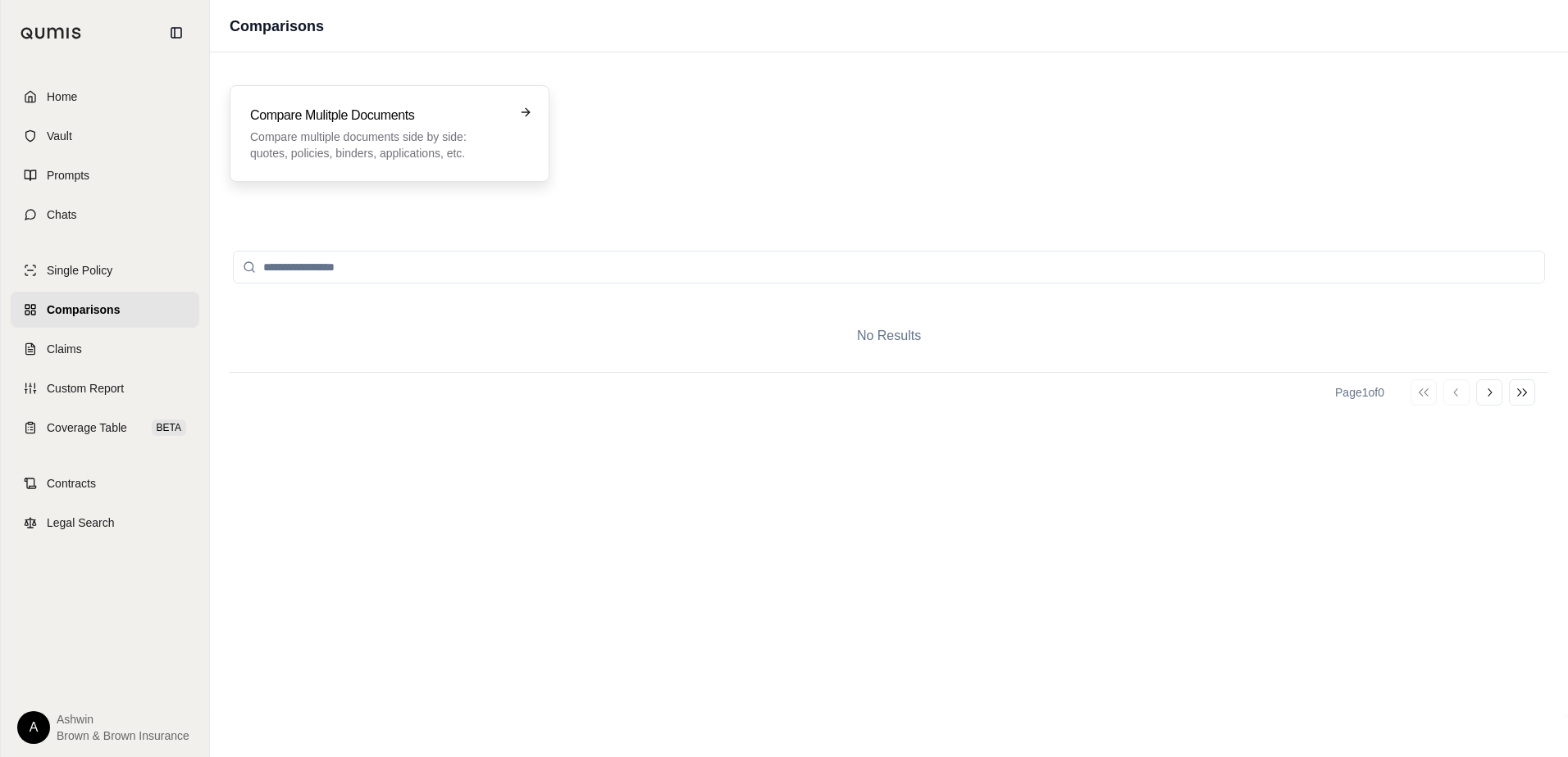
click at [362, 118] on h3 "Compare Mulitple Documents" at bounding box center [378, 115] width 256 height 20
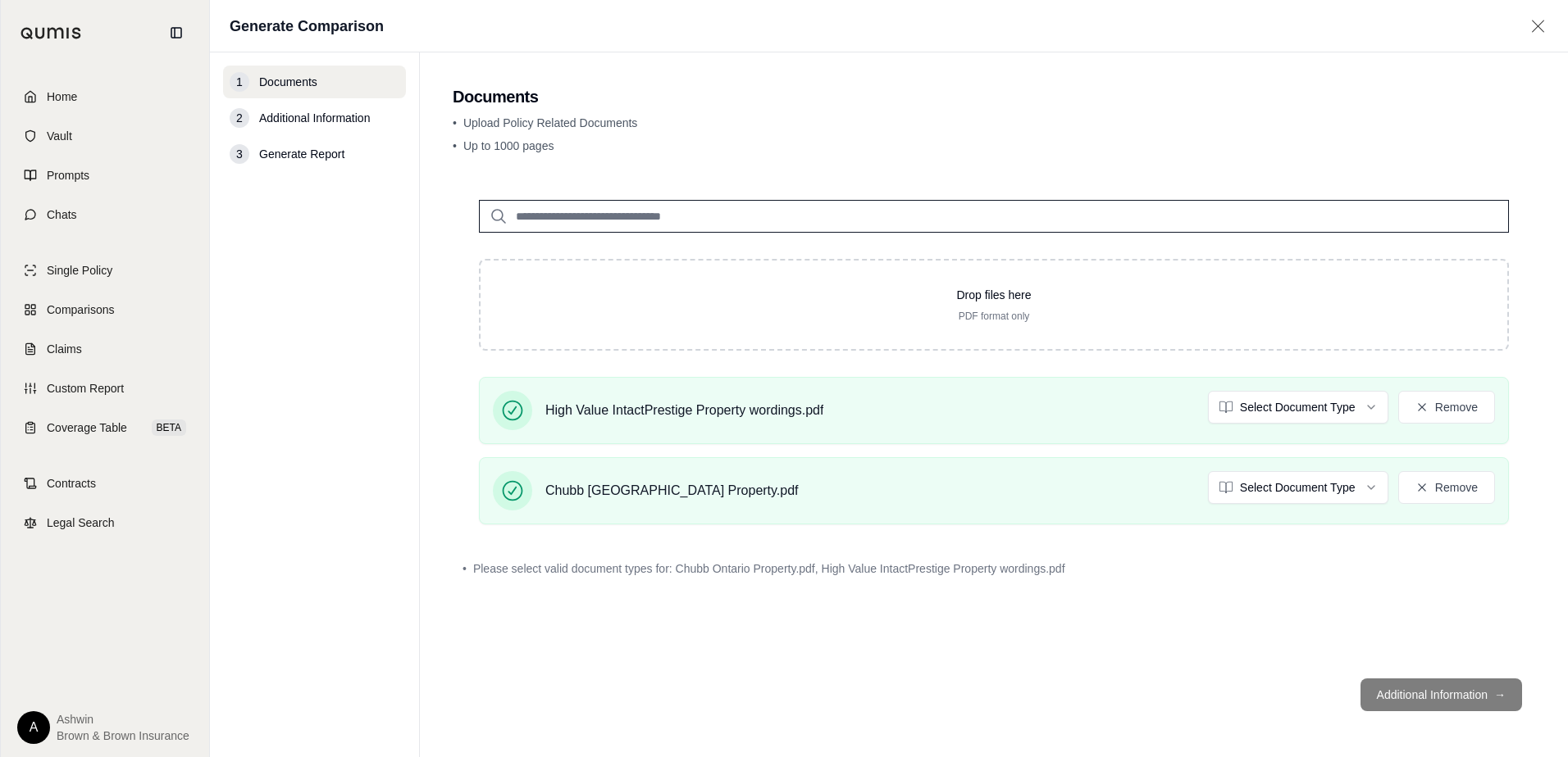
click at [1441, 693] on footer "Additional Information →" at bounding box center [993, 695] width 1082 height 59
click at [331, 121] on span "Additional Information" at bounding box center [314, 118] width 110 height 17
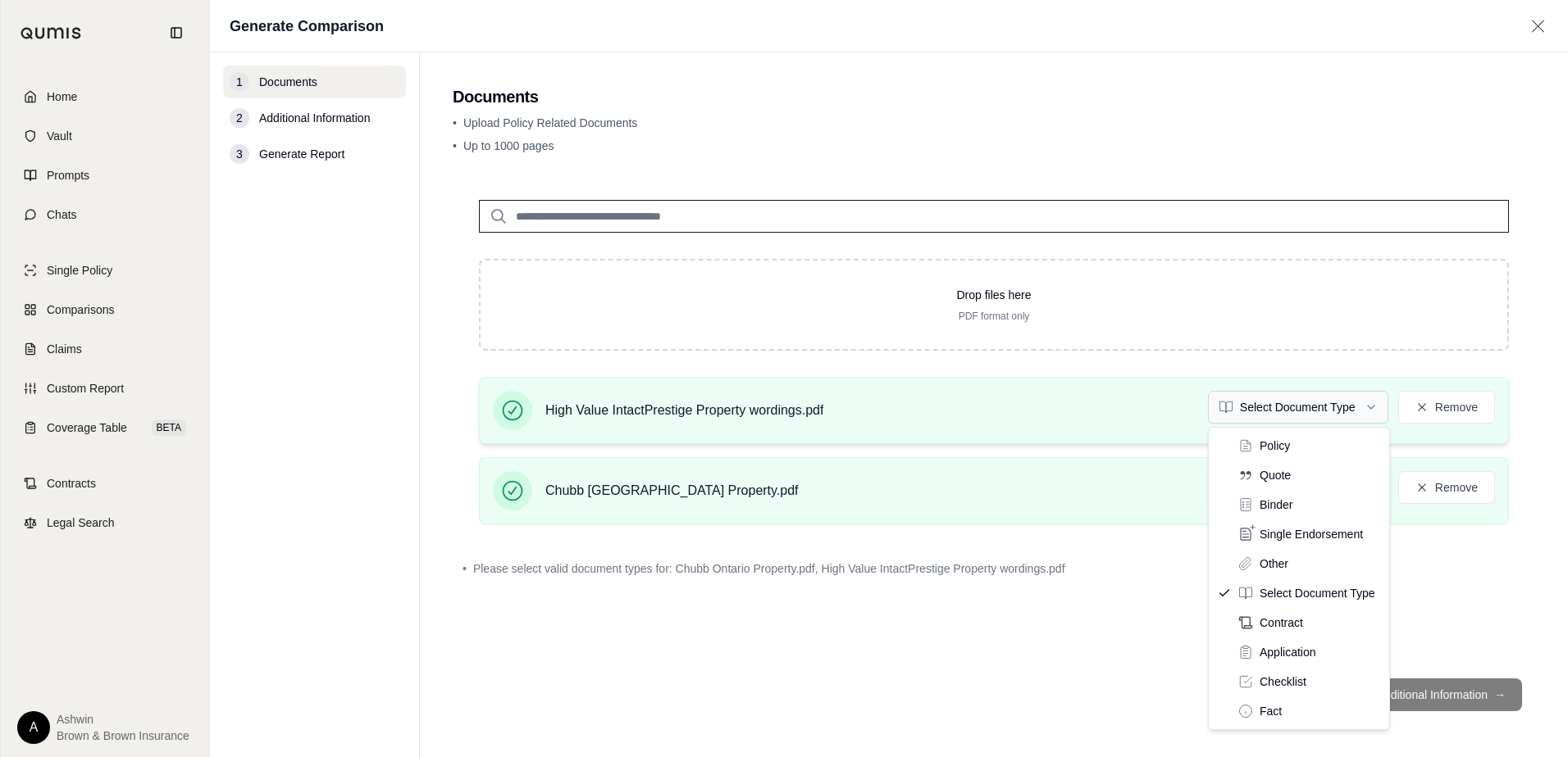
click at [1365, 404] on html "Home Vault Prompts Chats Single Policy Comparisons Claims Custom Report Coverag…" at bounding box center [784, 378] width 1568 height 757
click at [1373, 408] on html "Home Vault Prompts Chats Single Policy Comparisons Claims Custom Report Coverag…" at bounding box center [784, 378] width 1568 height 757
click at [1414, 603] on html "Home Vault Prompts Chats Single Policy Comparisons Claims Custom Report Coverag…" at bounding box center [784, 378] width 1568 height 757
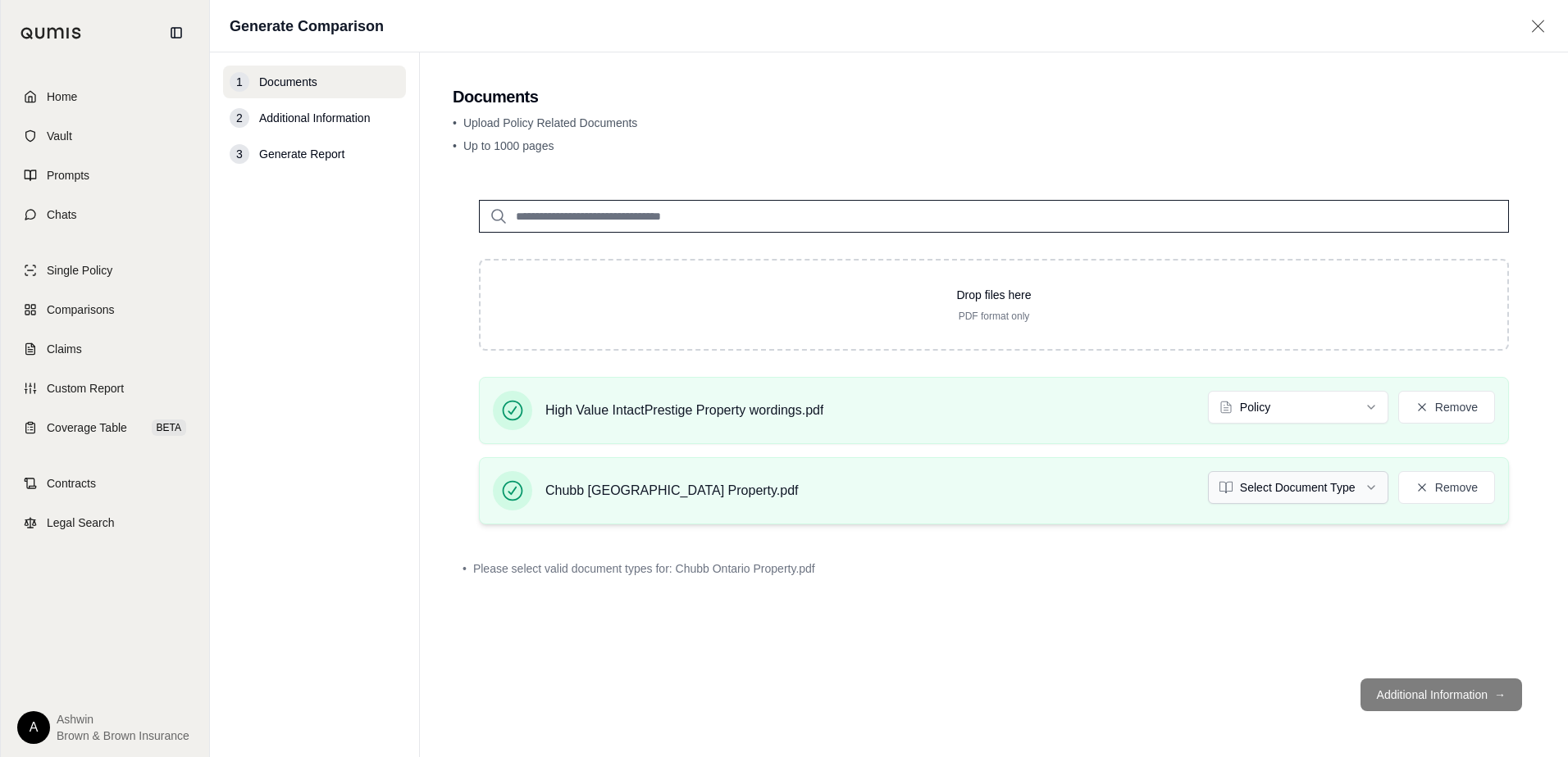
click at [1369, 488] on html "Home Vault Prompts Chats Single Policy Comparisons Claims Custom Report Coverag…" at bounding box center [784, 378] width 1568 height 757
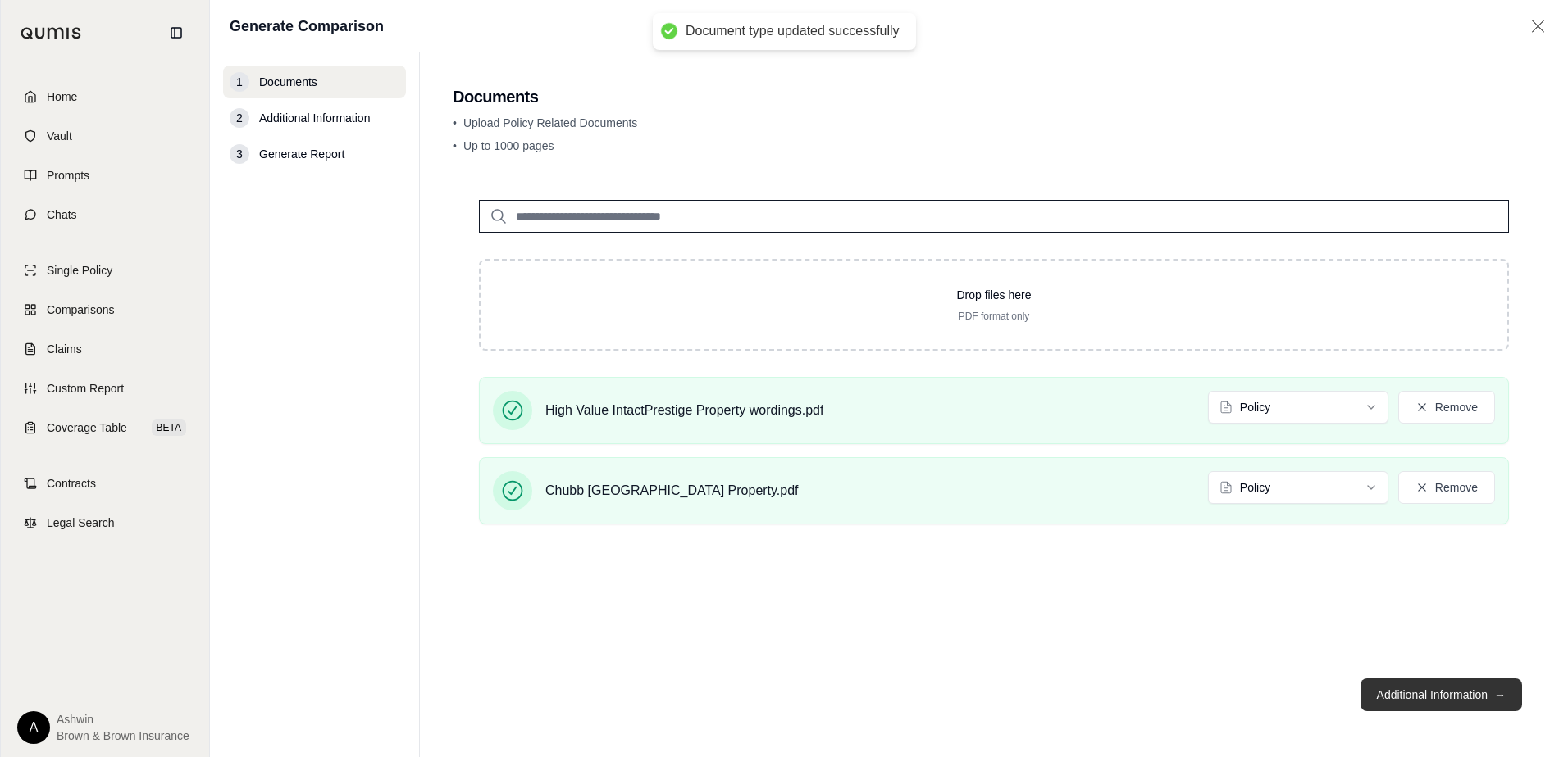
click at [1467, 690] on button "Additional Information →" at bounding box center [1441, 695] width 162 height 32
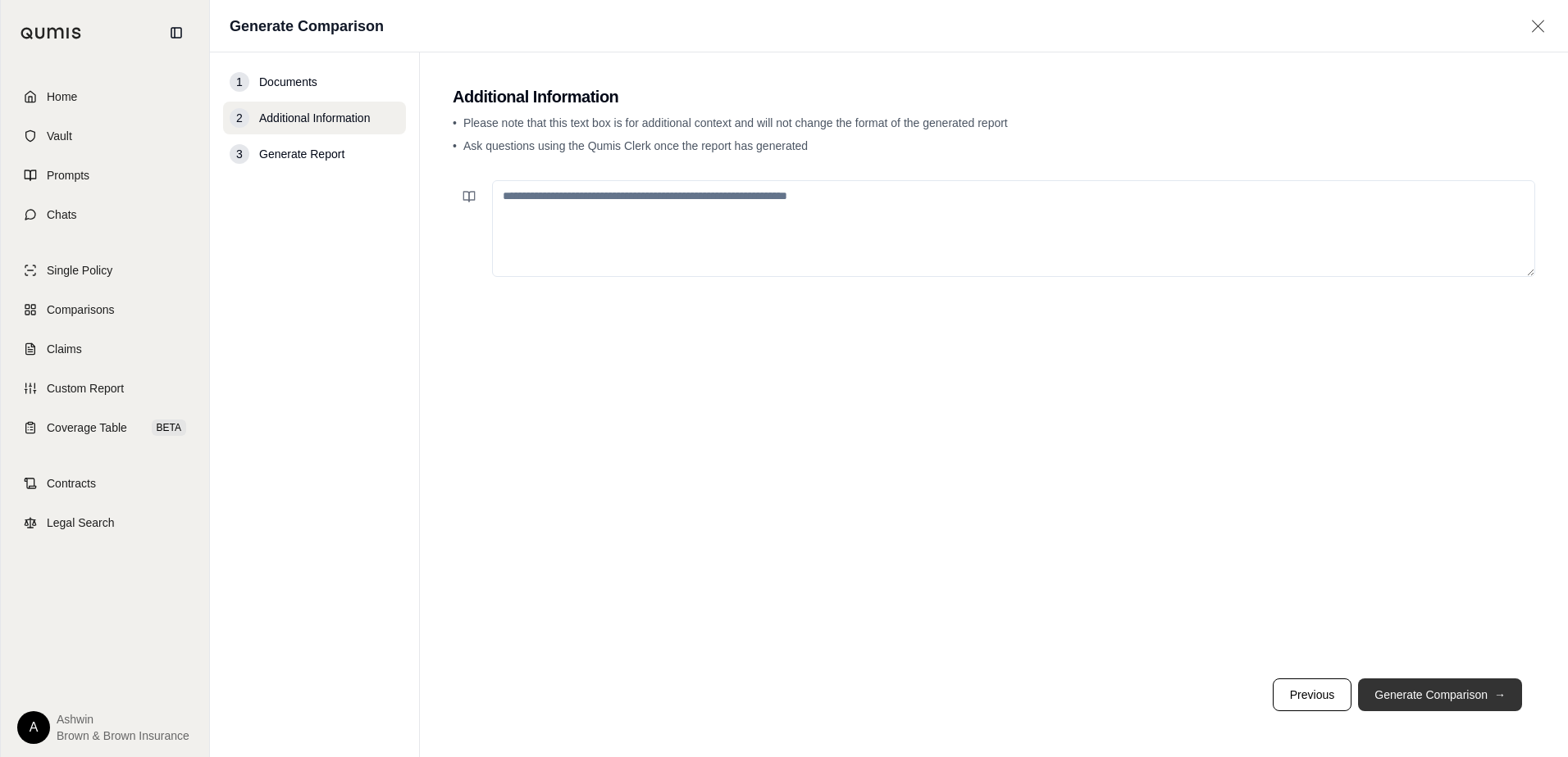
click at [1476, 699] on button "Generate Comparison →" at bounding box center [1439, 695] width 164 height 32
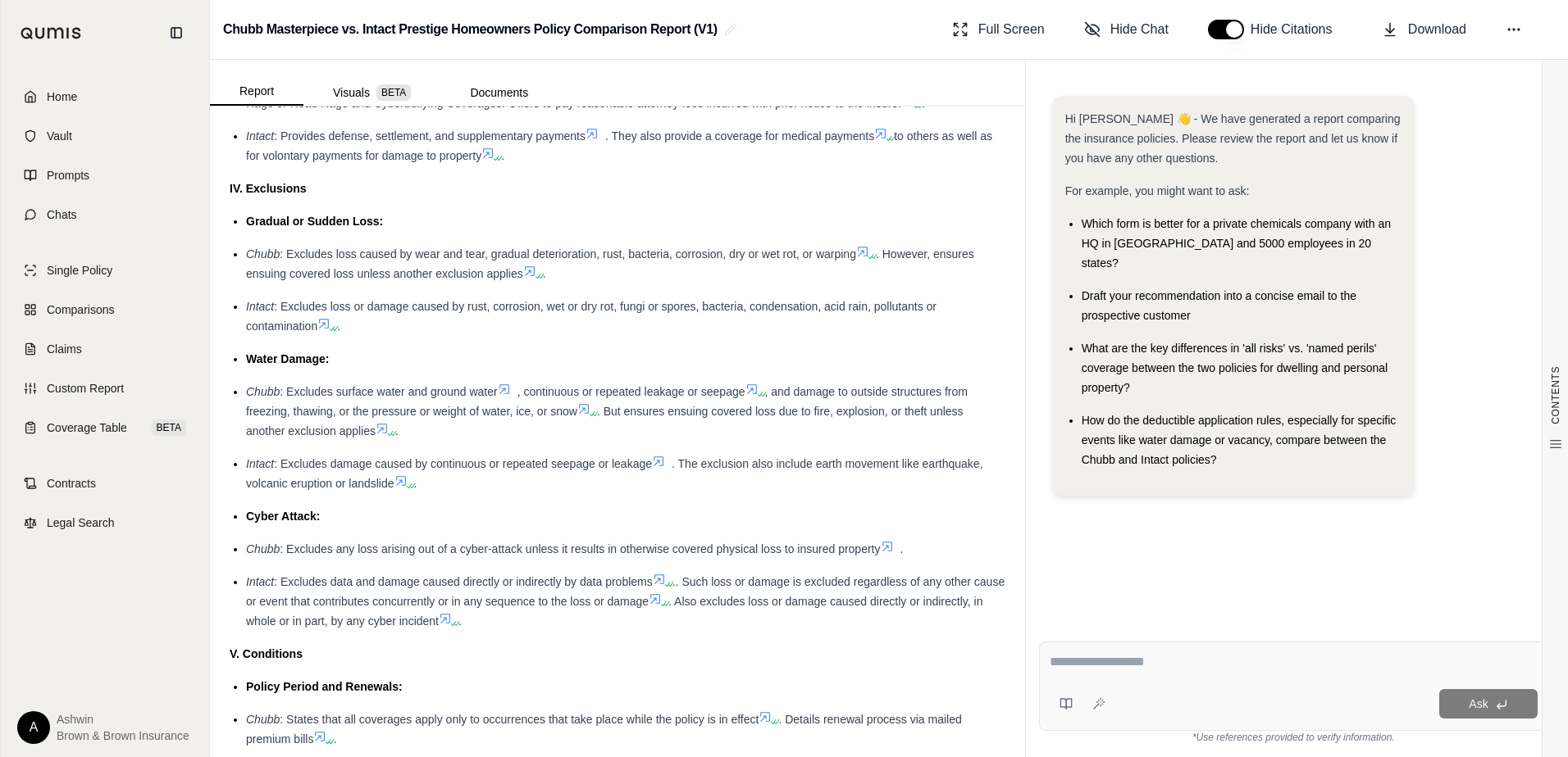
scroll to position [2643, 0]
click at [1151, 657] on textarea at bounding box center [1294, 662] width 488 height 20
type textarea "**********"
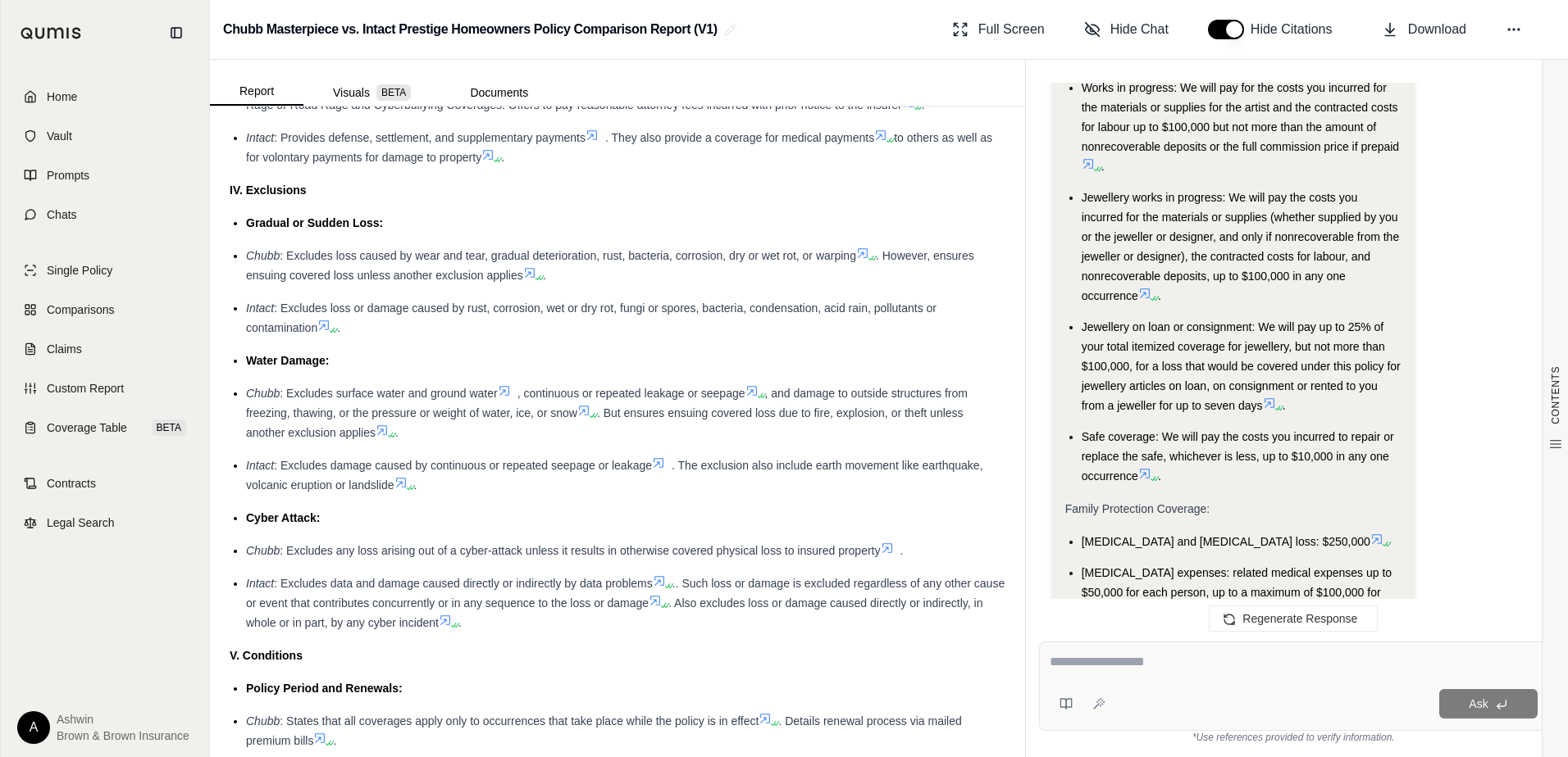
scroll to position [4108, 0]
